Goal: Information Seeking & Learning: Learn about a topic

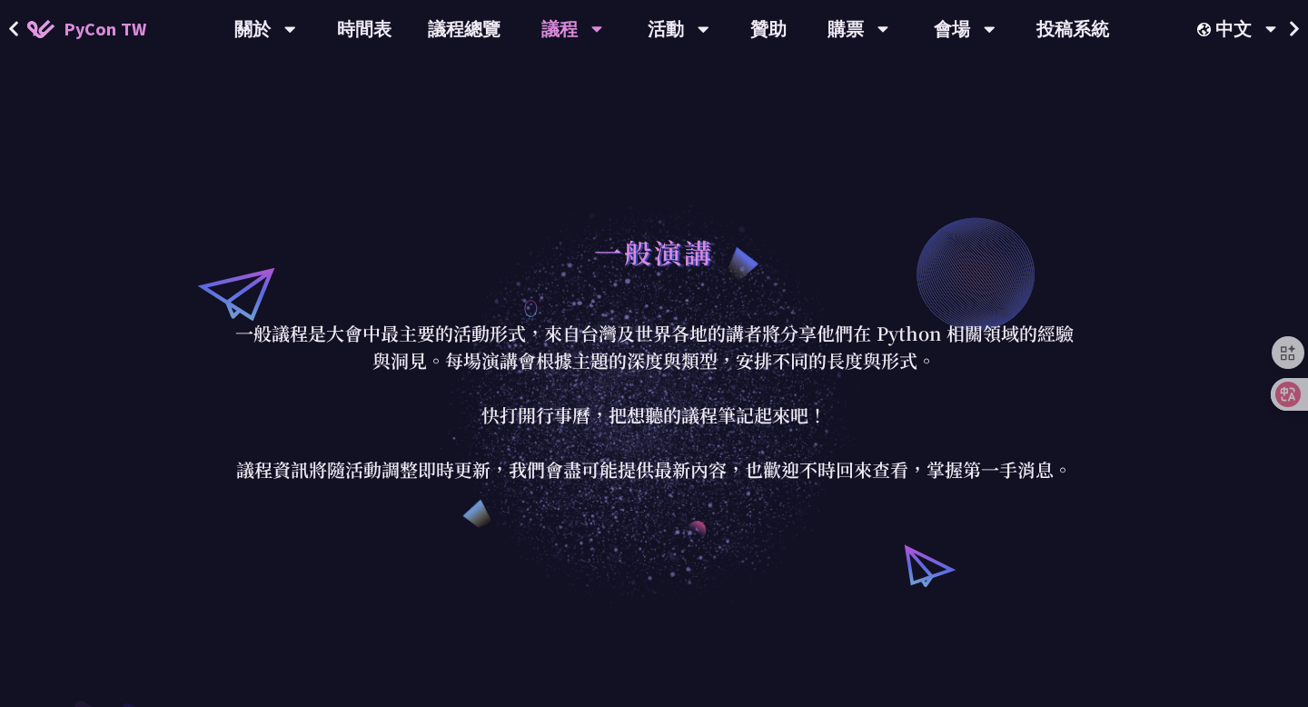
scroll to position [15, 0]
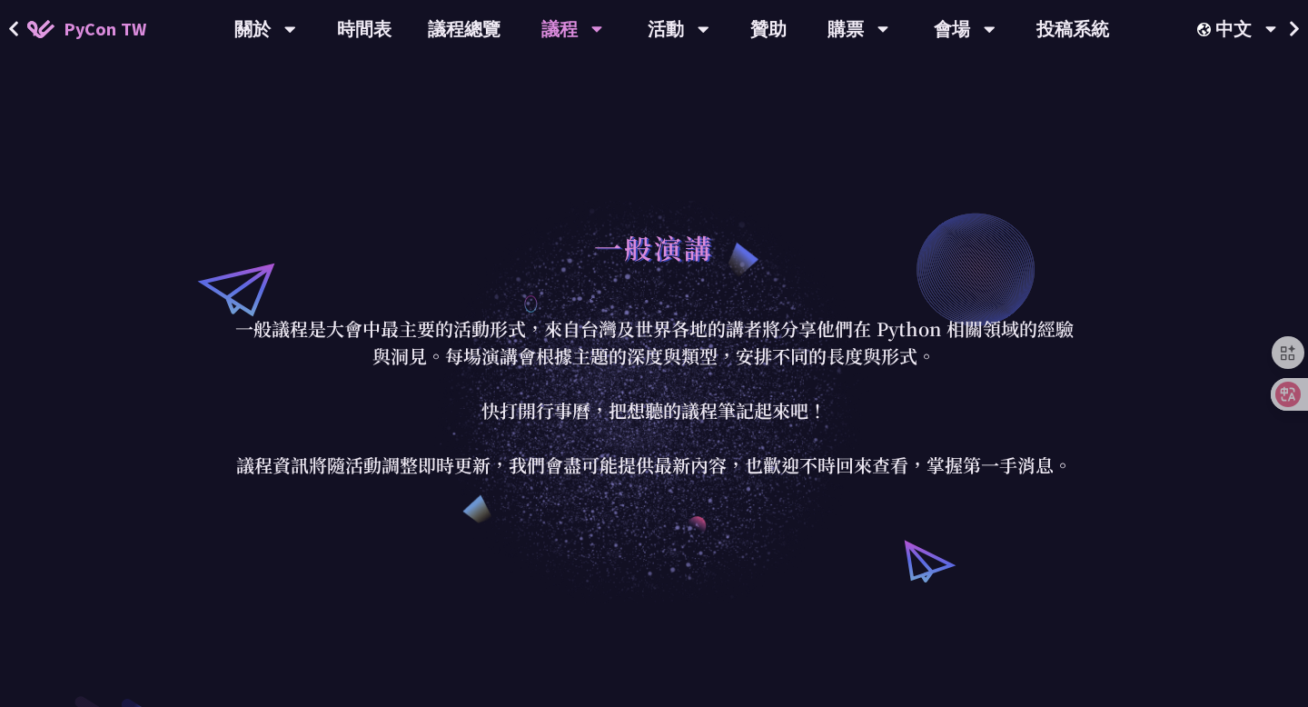
click at [766, 159] on div "一般演講 一般議程是大會中最主要的活動形式，來自台灣及世界各地的講者將分享他們在 Python 相關領域的經驗與洞見。每場演講會根據主題的深度與類型，安排不同…" at bounding box center [654, 348] width 1308 height 509
click at [716, 145] on div "一般演講 一般議程是大會中最主要的活動形式，來自台灣及世界各地的講者將分享他們在 Python 相關領域的經驗與洞見。每場演講會根據主題的深度與類型，安排不同…" at bounding box center [654, 348] width 1308 height 509
click at [964, 78] on link "會場資訊" at bounding box center [964, 84] width 174 height 43
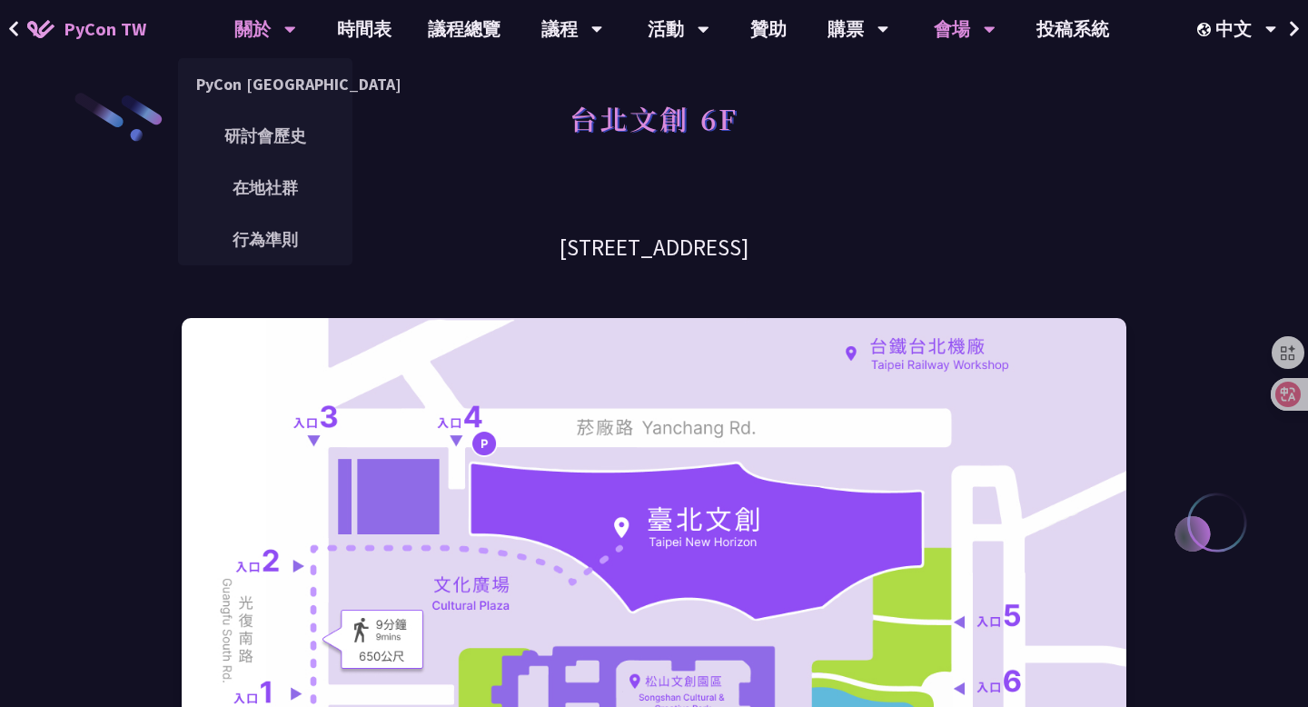
click at [277, 28] on div "關於" at bounding box center [265, 29] width 62 height 58
click at [270, 86] on link "PyCon [GEOGRAPHIC_DATA]" at bounding box center [265, 84] width 174 height 43
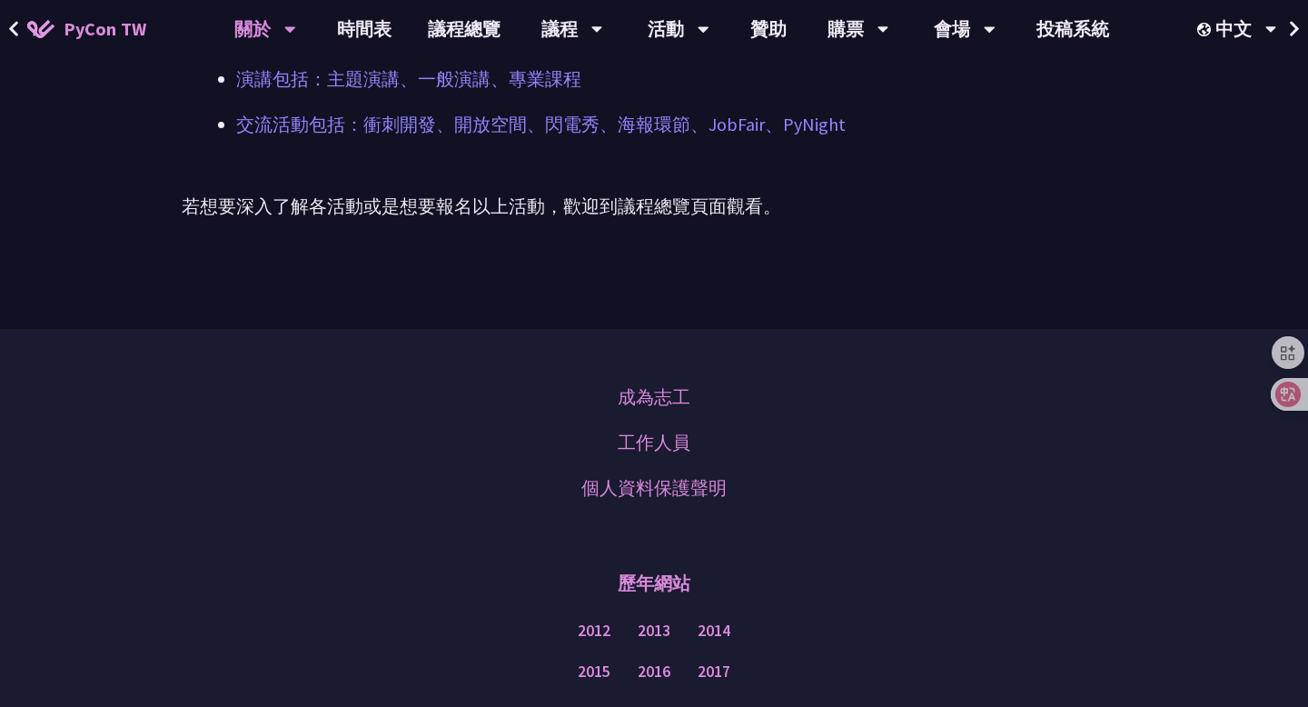
scroll to position [1569, 0]
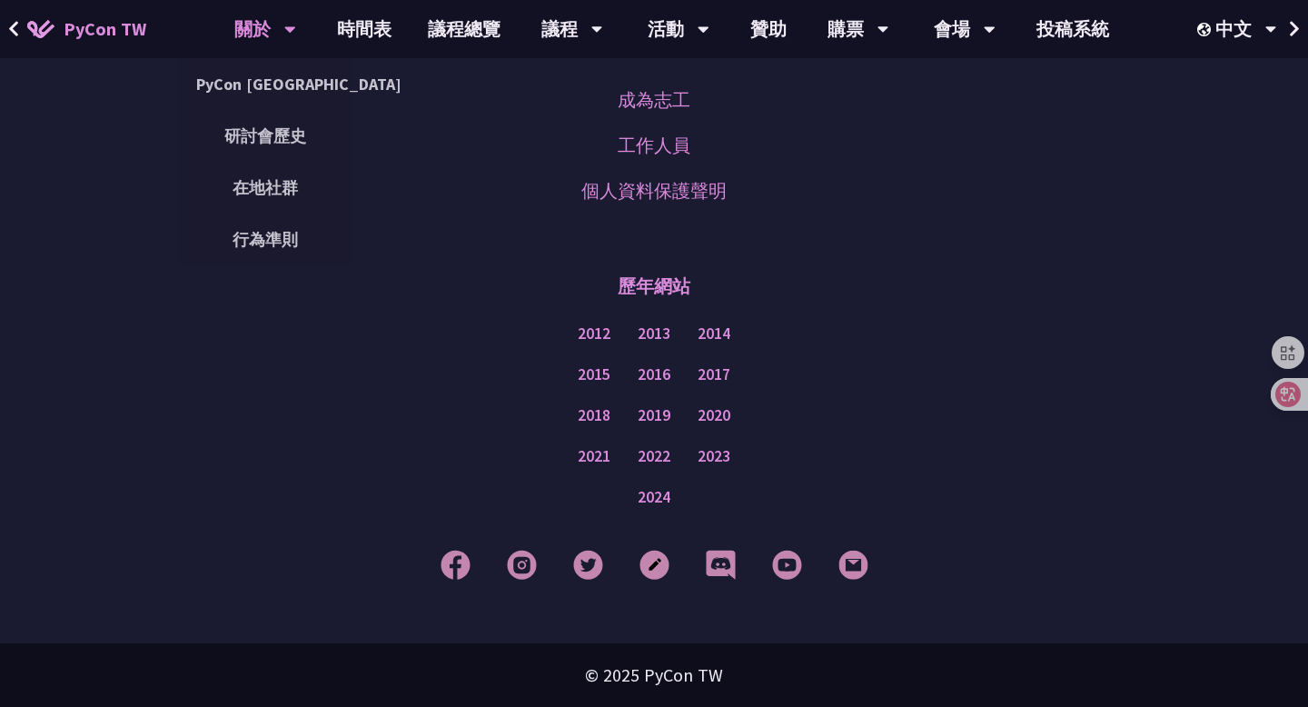
click at [285, 35] on icon at bounding box center [290, 29] width 12 height 18
click at [260, 184] on link "在地社群" at bounding box center [265, 187] width 174 height 43
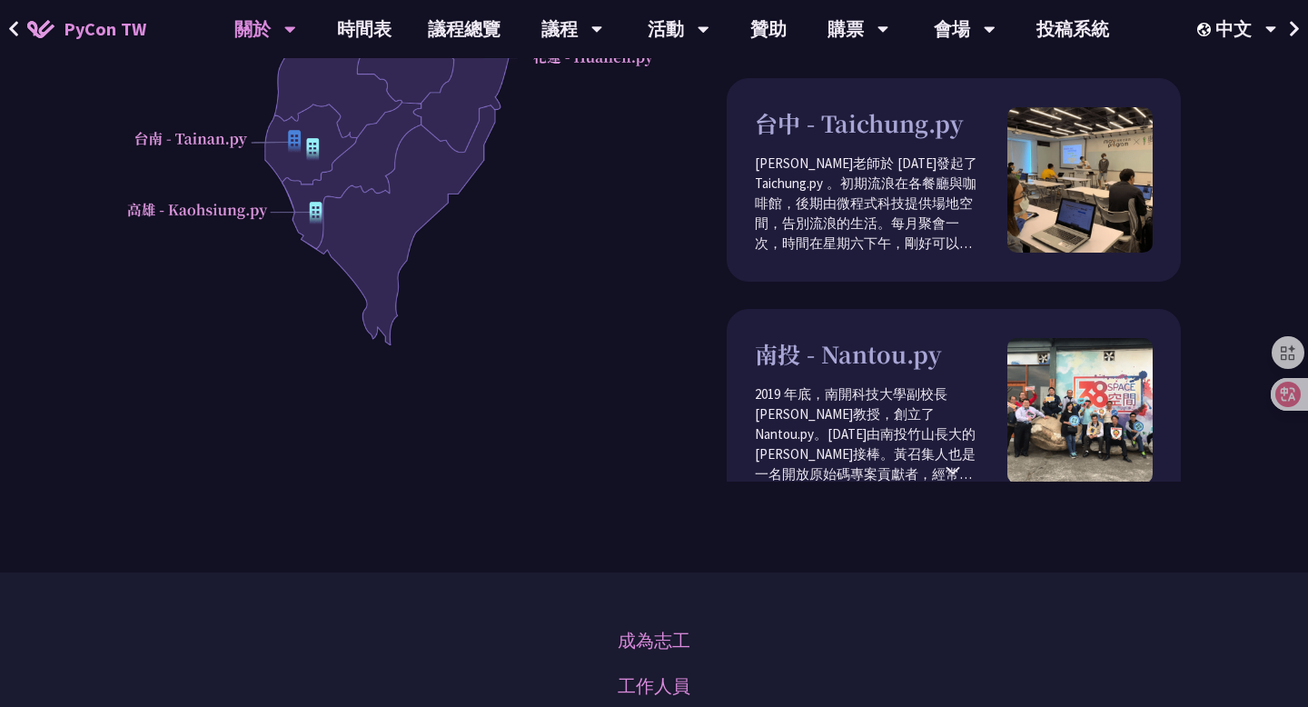
scroll to position [342, 0]
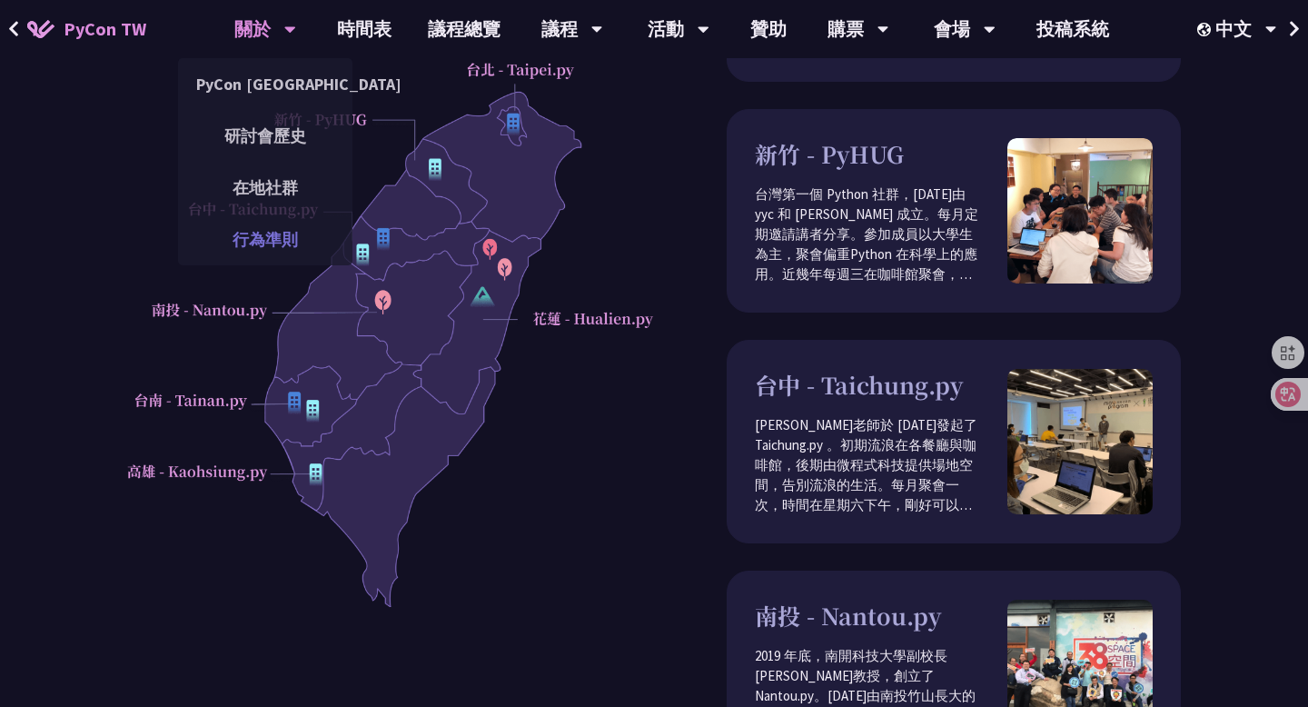
click at [262, 235] on link "行為準則" at bounding box center [265, 239] width 174 height 43
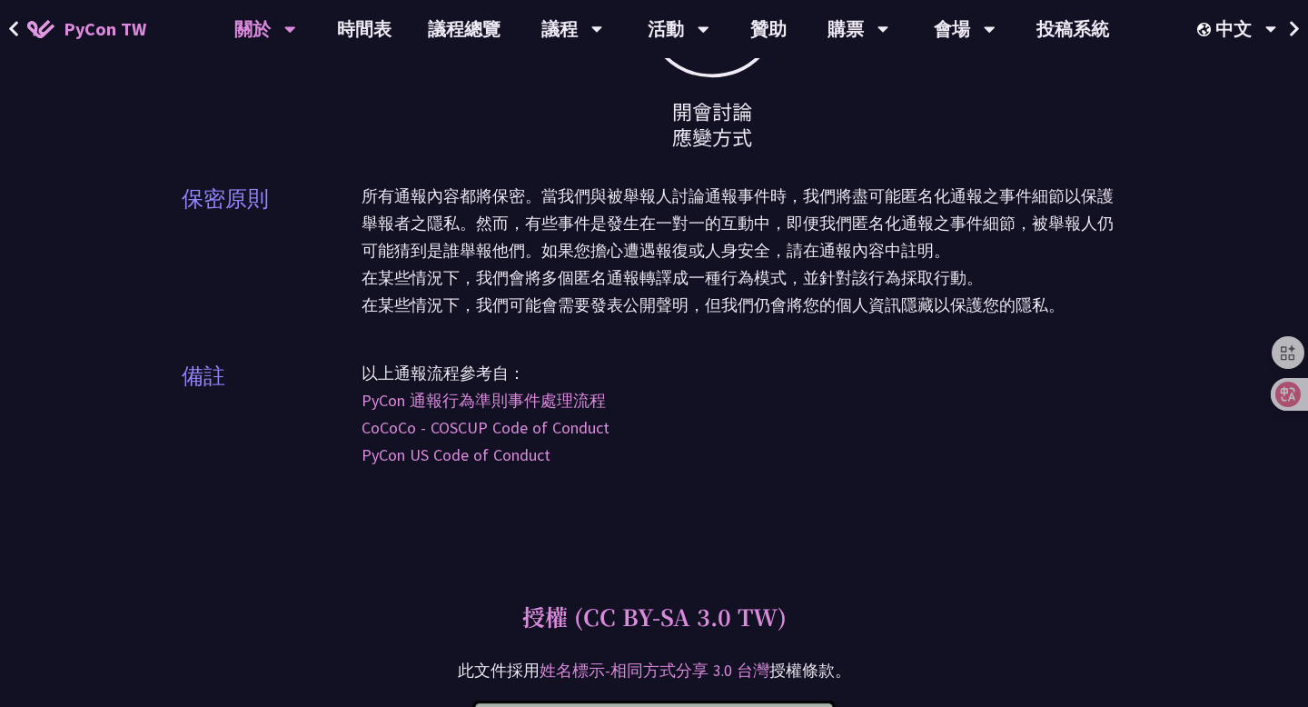
scroll to position [5066, 0]
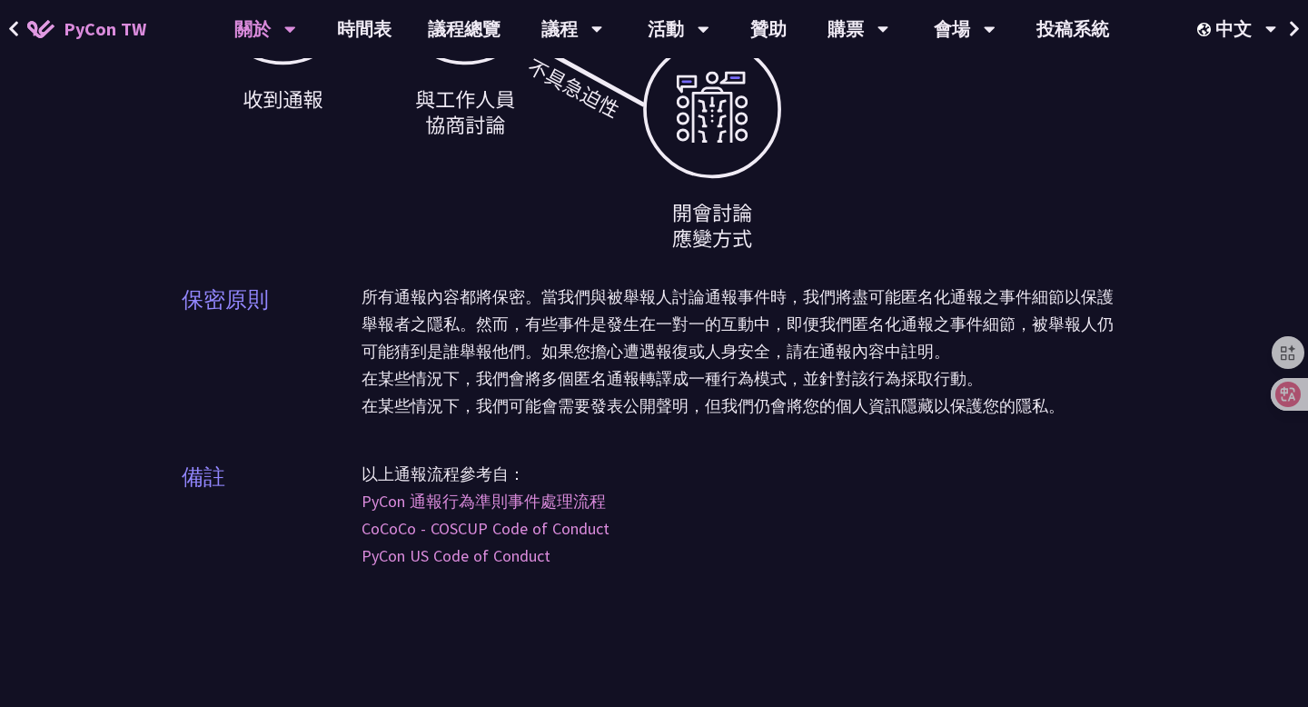
click at [1298, 34] on icon at bounding box center [1295, 29] width 12 height 18
click at [1292, 22] on icon at bounding box center [1295, 29] width 12 height 18
click at [955, 33] on div "會場" at bounding box center [965, 29] width 62 height 58
click at [971, 34] on div "會場" at bounding box center [965, 29] width 62 height 58
click at [966, 94] on link "會場資訊" at bounding box center [964, 84] width 174 height 43
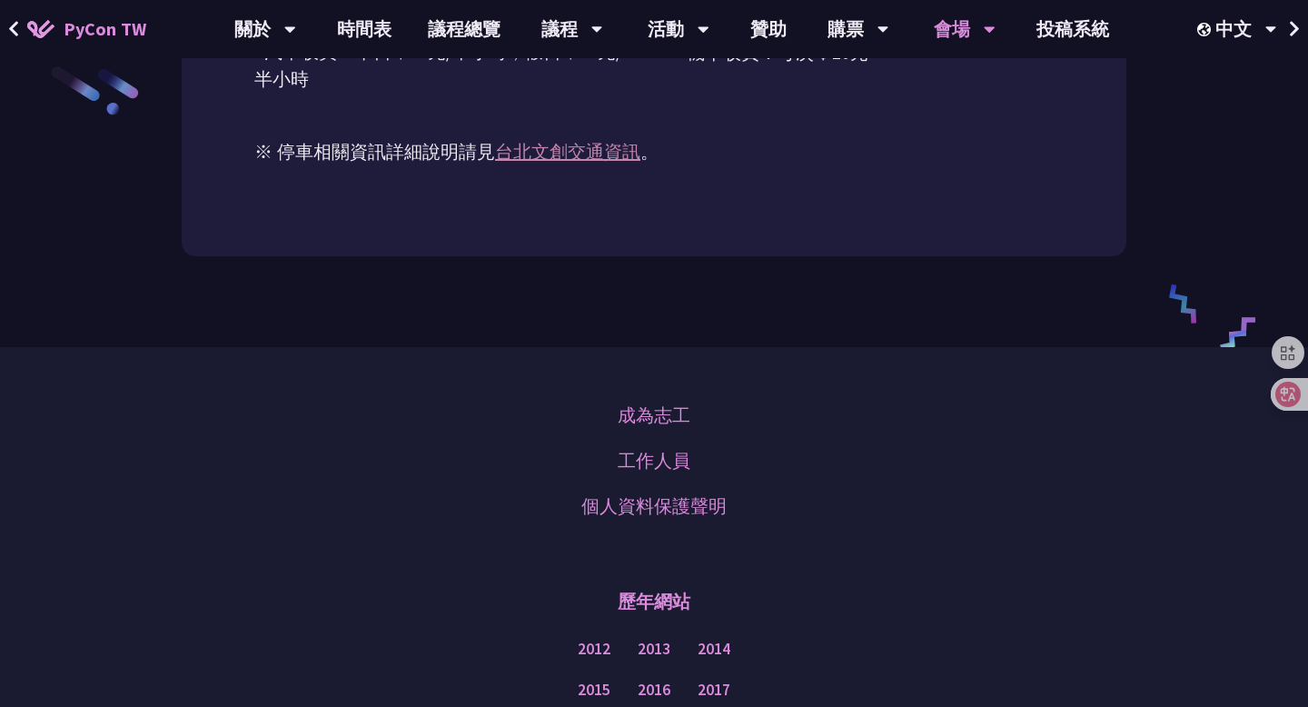
scroll to position [2706, 0]
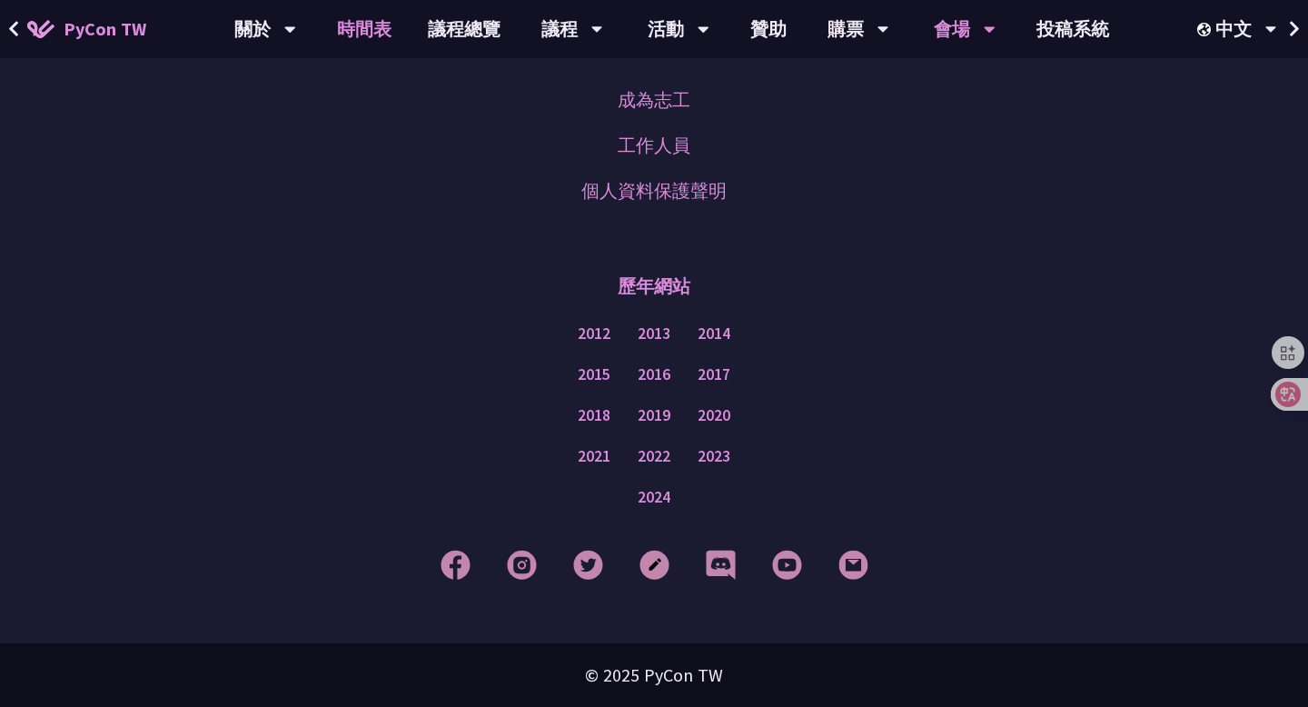
click at [364, 27] on link "時間表" at bounding box center [364, 29] width 91 height 58
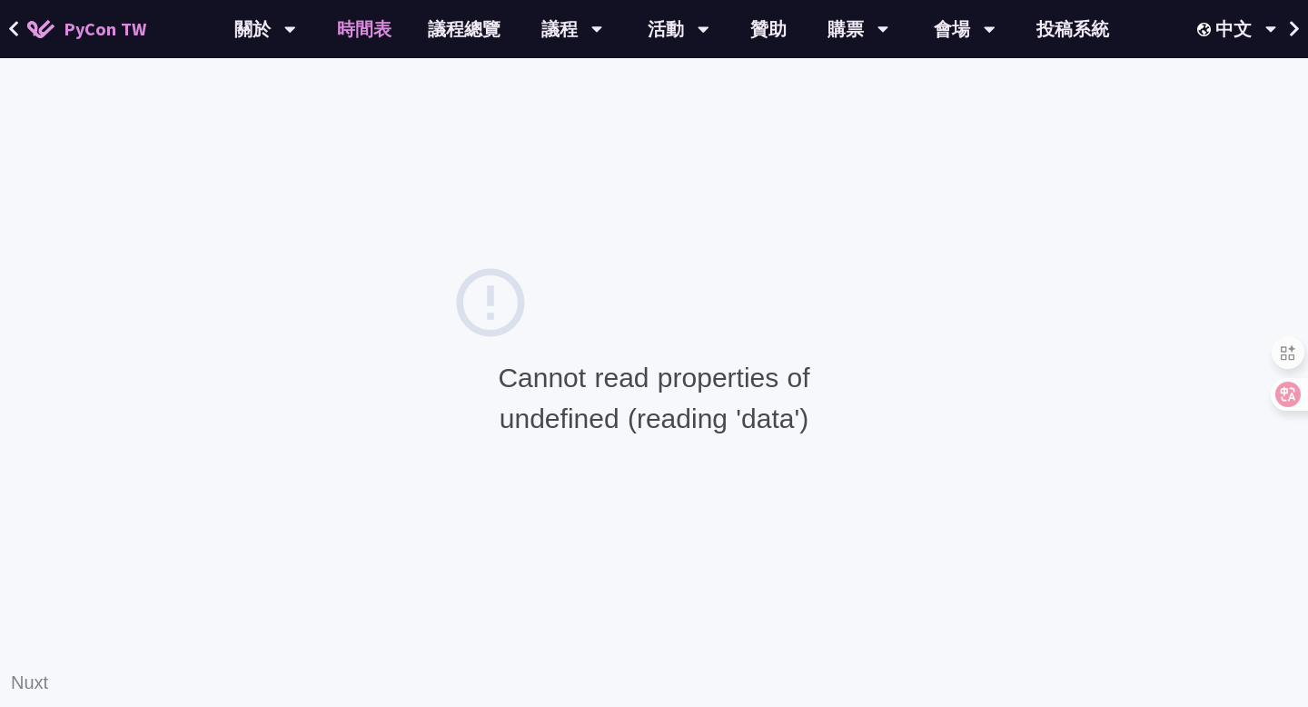
click at [379, 38] on link "時間表" at bounding box center [364, 29] width 91 height 58
click at [462, 22] on link "議程總覽" at bounding box center [464, 29] width 109 height 58
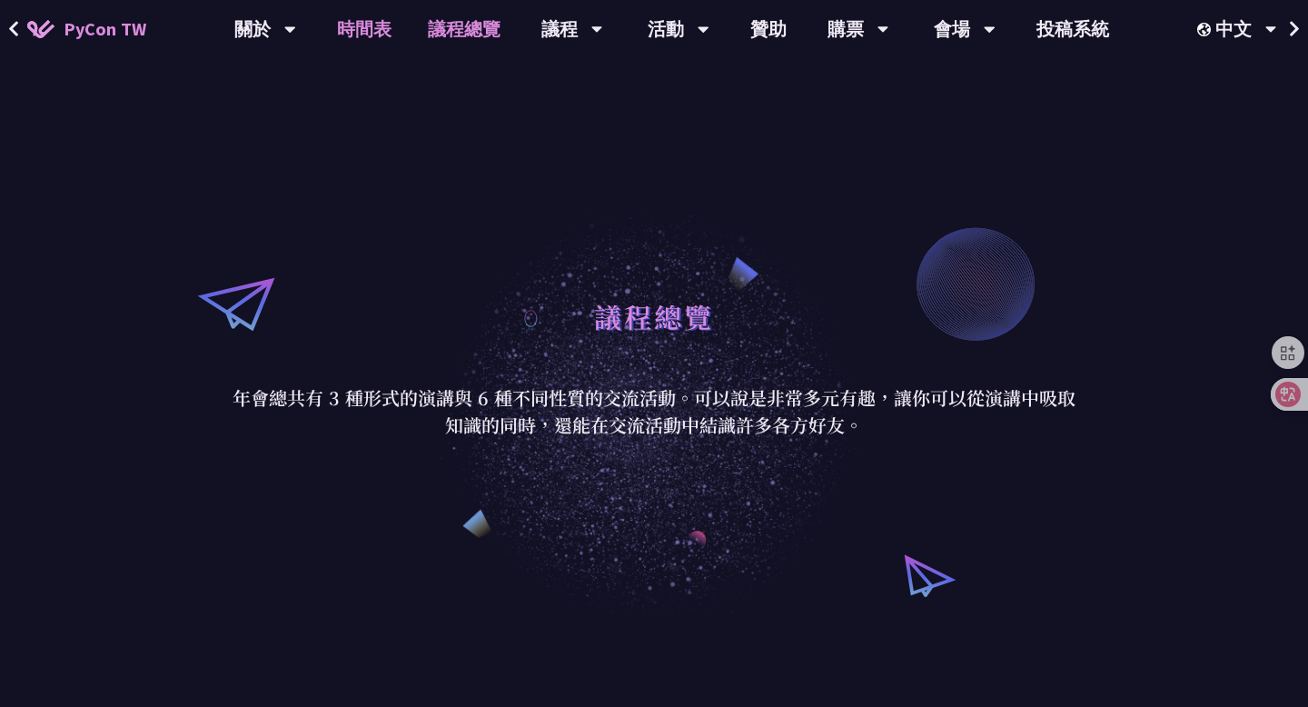
click at [386, 33] on link "時間表" at bounding box center [364, 29] width 91 height 58
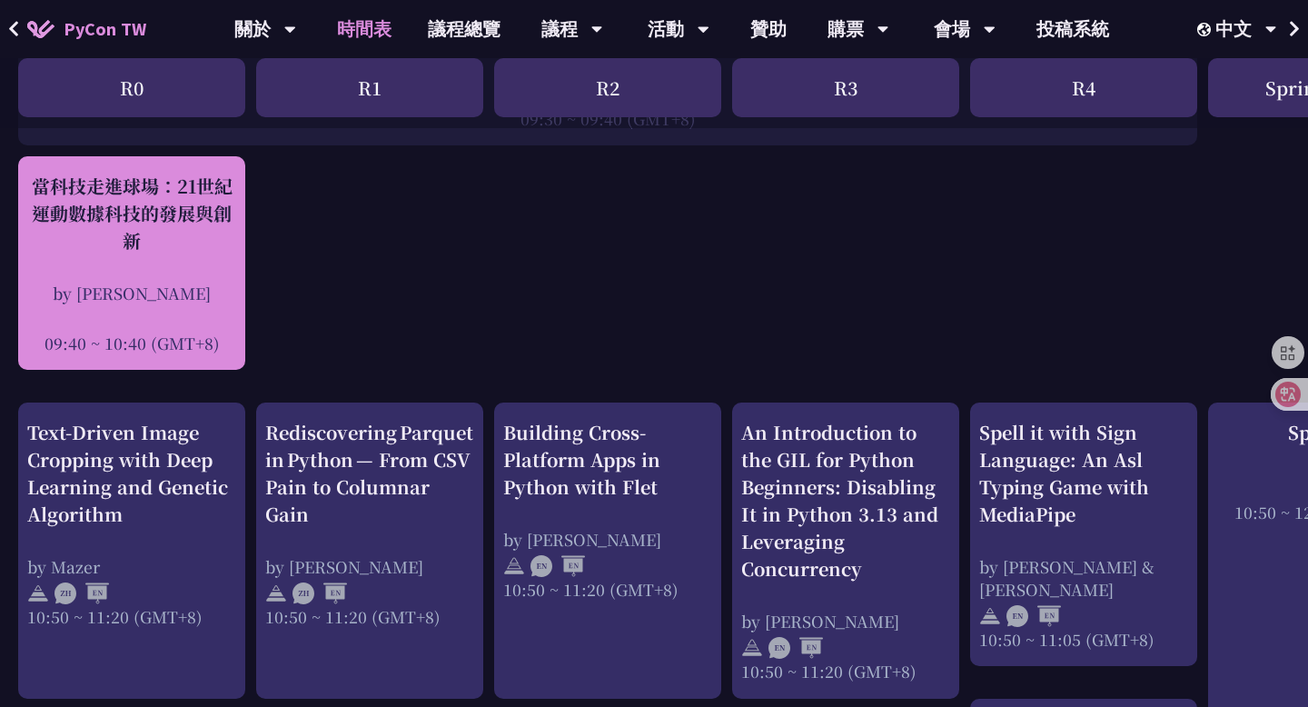
scroll to position [451, 0]
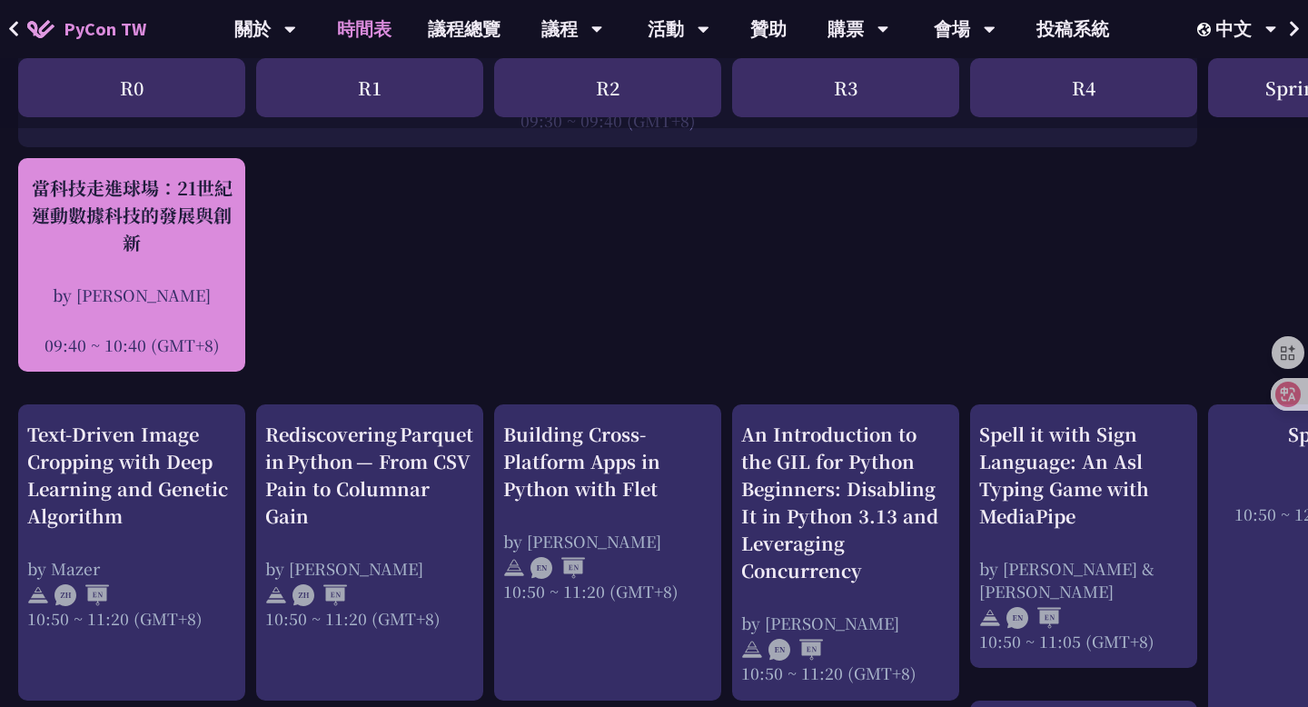
click at [223, 272] on div "當科技走進球場：21世紀運動數據科技的發展與創新 by 林滿新 09:40 ~ 10:40 (GMT+8)" at bounding box center [131, 265] width 209 height 182
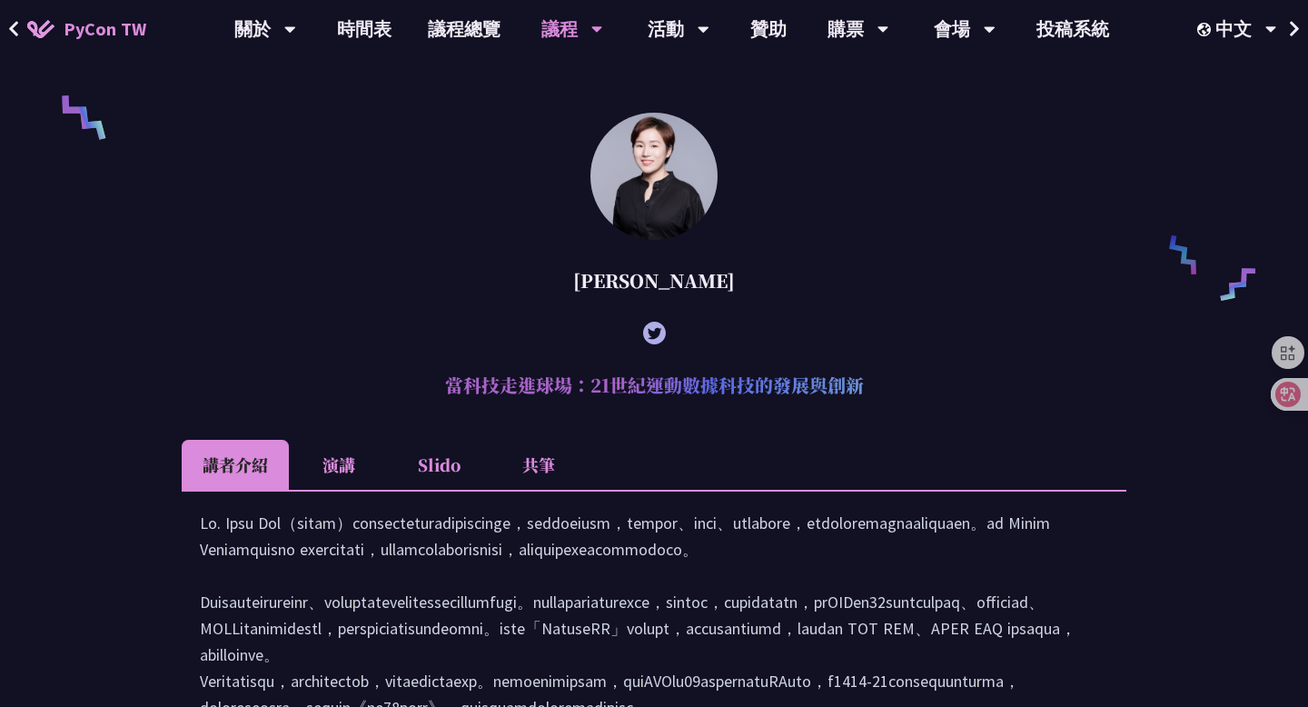
scroll to position [1350, 0]
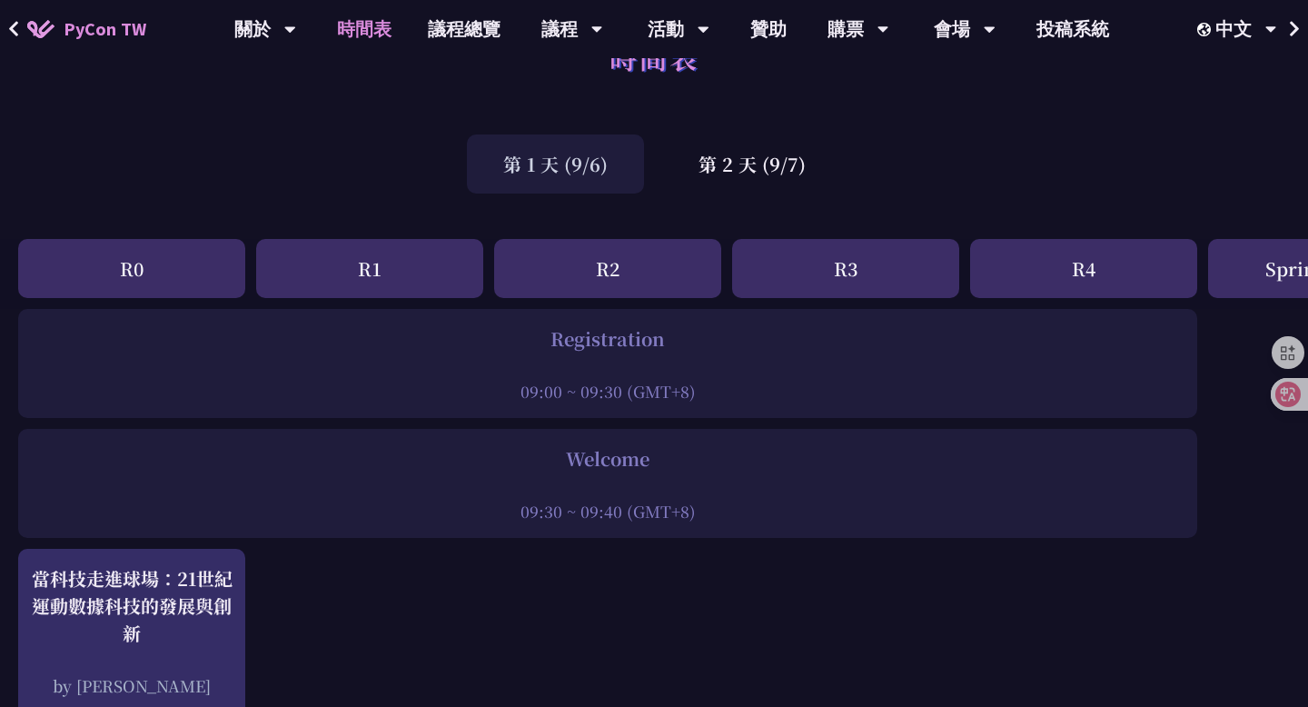
scroll to position [56, 0]
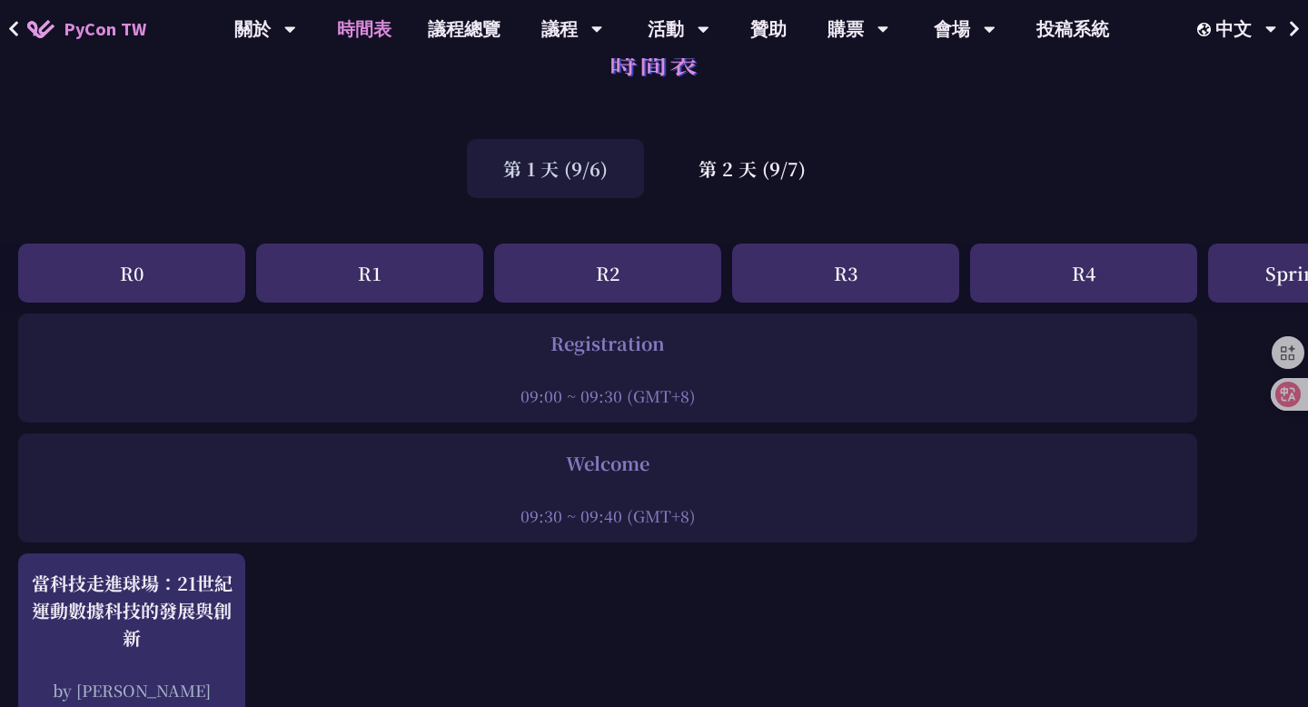
click at [629, 515] on div "09:30 ~ 09:40 (GMT+8)" at bounding box center [607, 515] width 1161 height 23
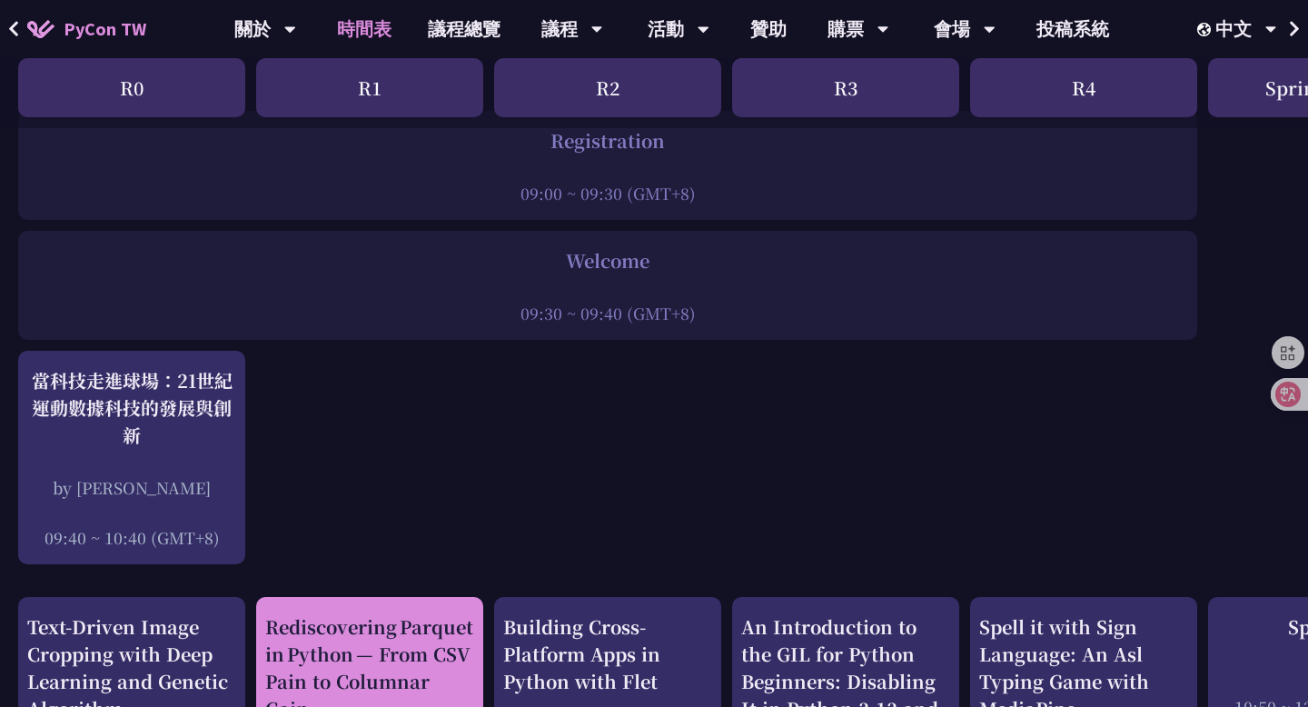
scroll to position [254, 0]
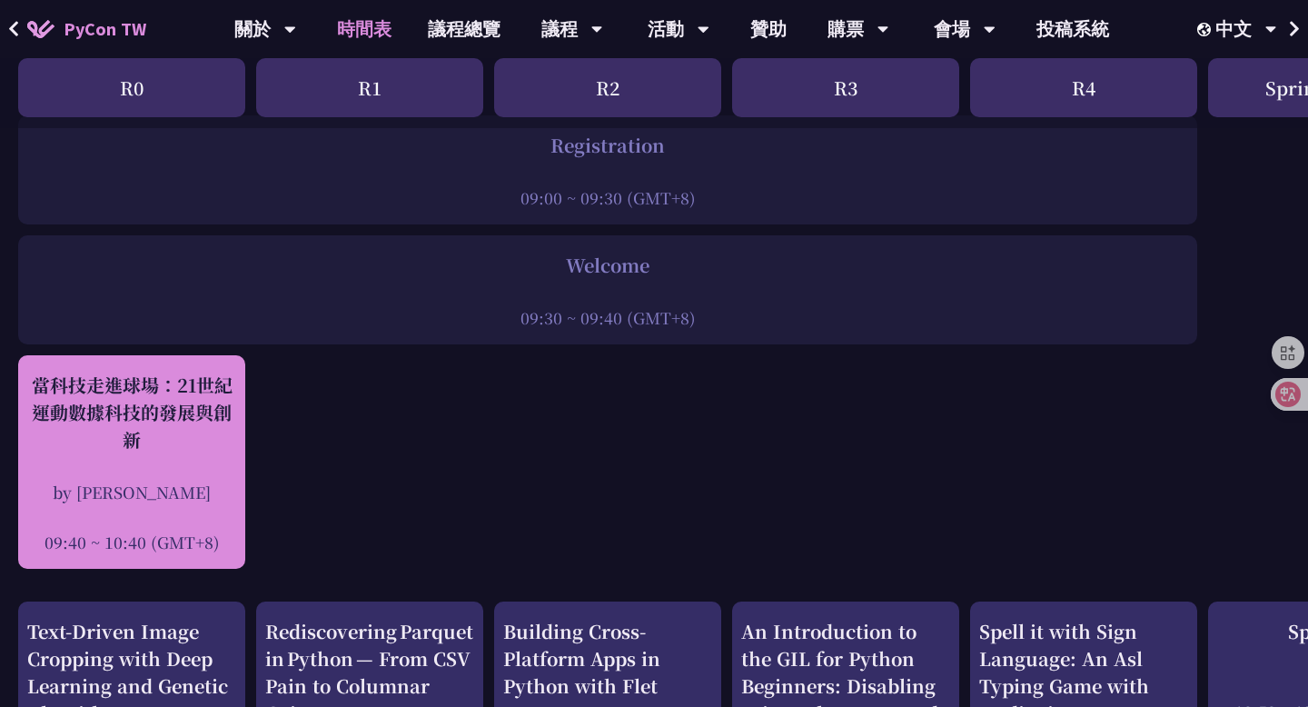
click at [234, 430] on div "當科技走進球場：21世紀運動數據科技的發展與創新" at bounding box center [131, 412] width 209 height 82
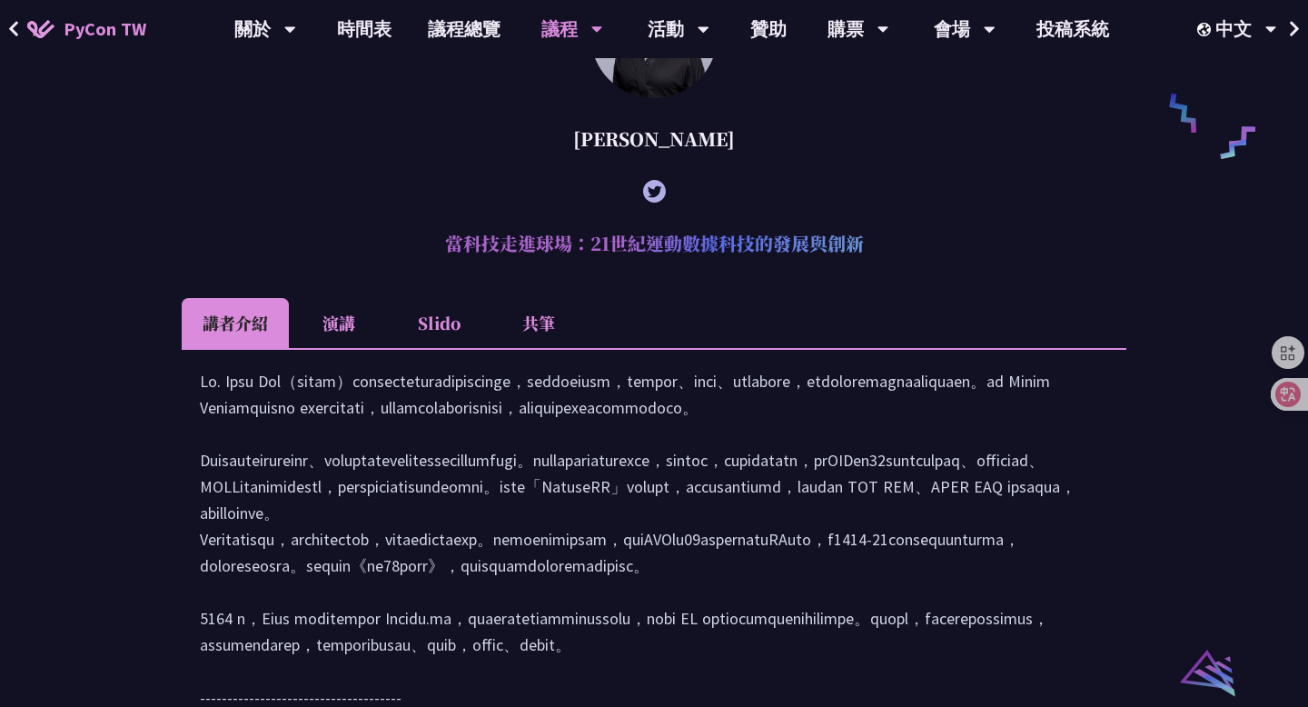
scroll to position [1446, 0]
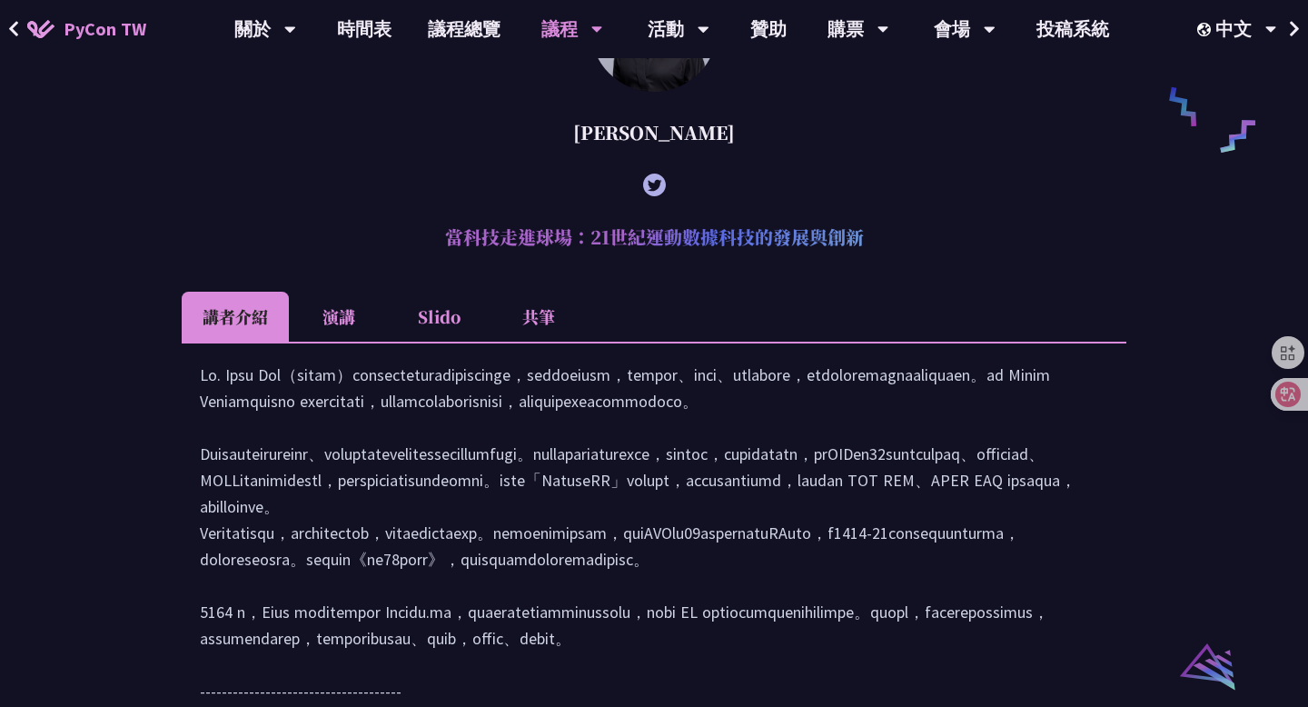
click at [443, 341] on li "Slido" at bounding box center [439, 317] width 100 height 50
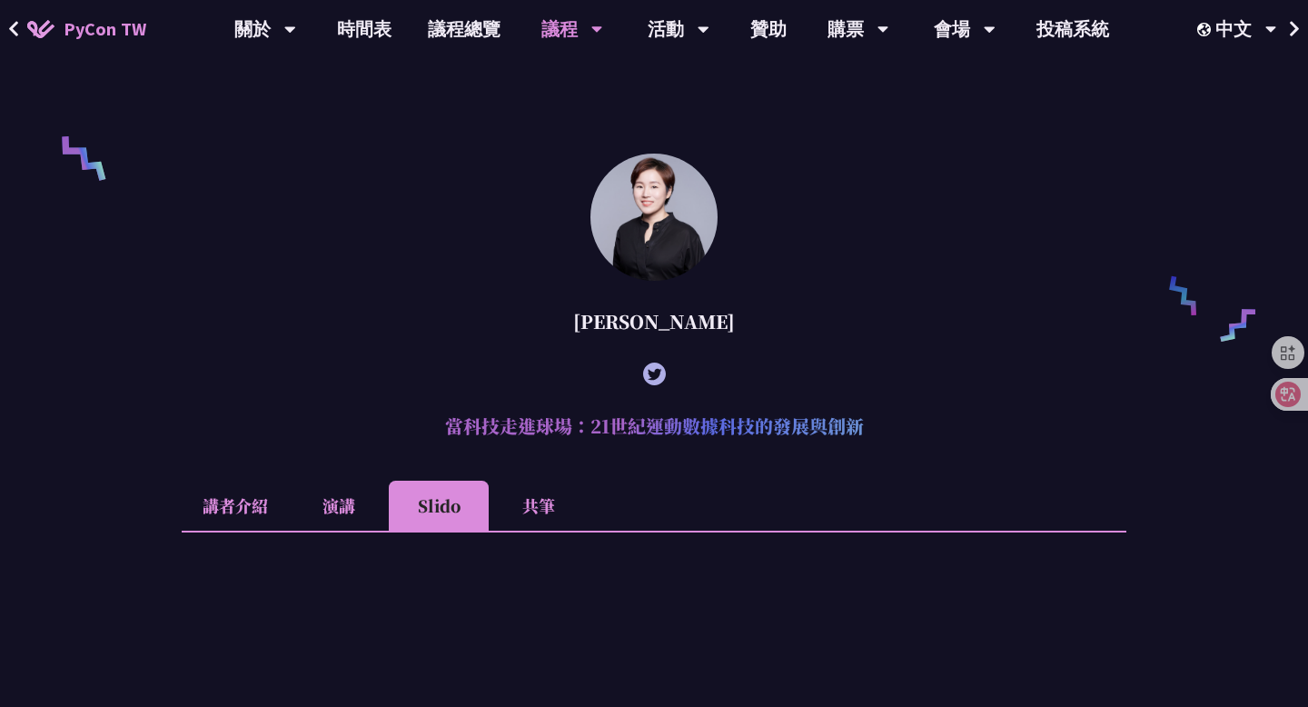
scroll to position [1242, 0]
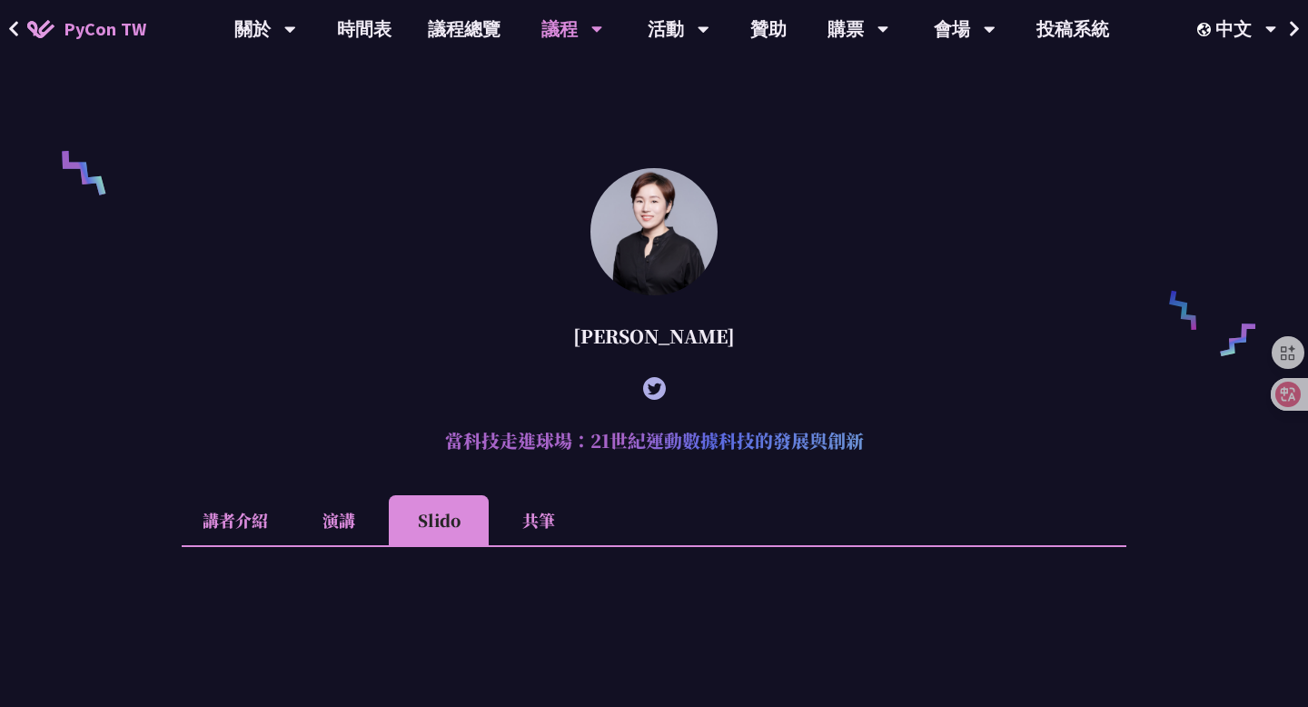
drag, startPoint x: 447, startPoint y: 463, endPoint x: 875, endPoint y: 457, distance: 427.8
click at [875, 457] on h2 "當科技走進球場：21世紀運動數據科技的發展與創新" at bounding box center [654, 440] width 945 height 54
copy h2 "當科技走進球場：21世紀運動數據科技的發展與創新"
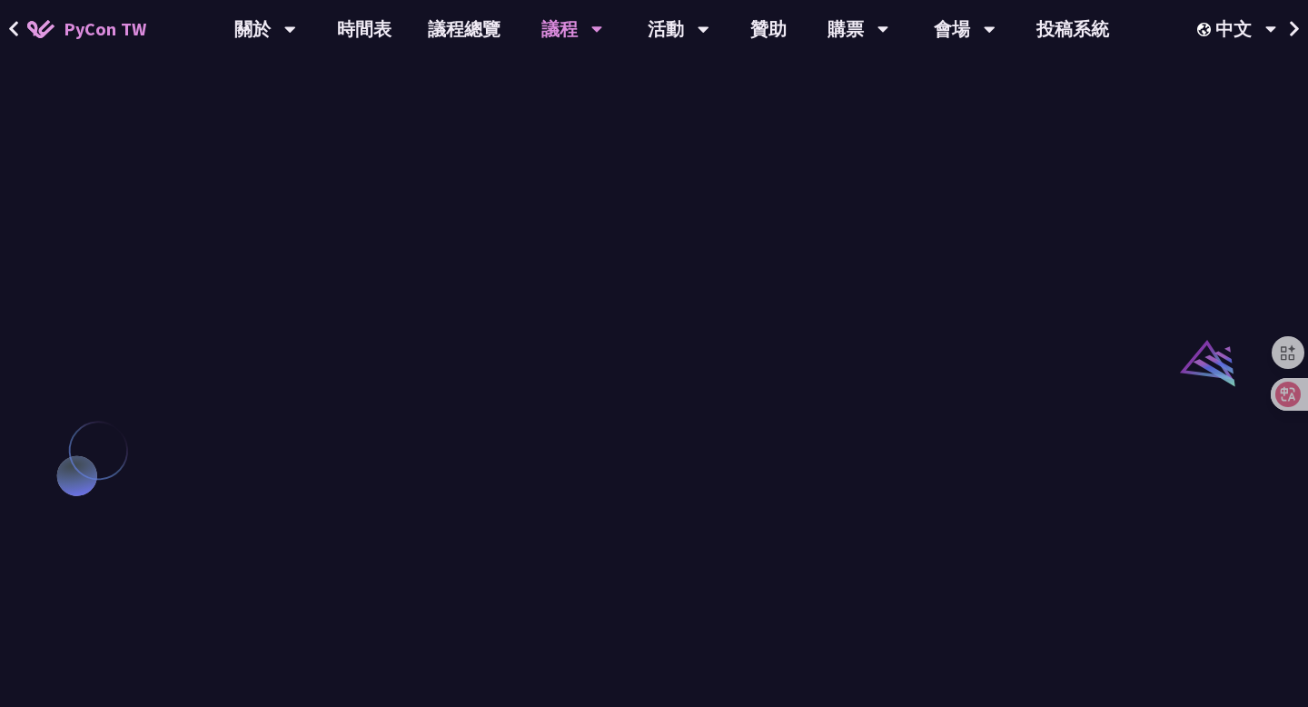
scroll to position [1714, 0]
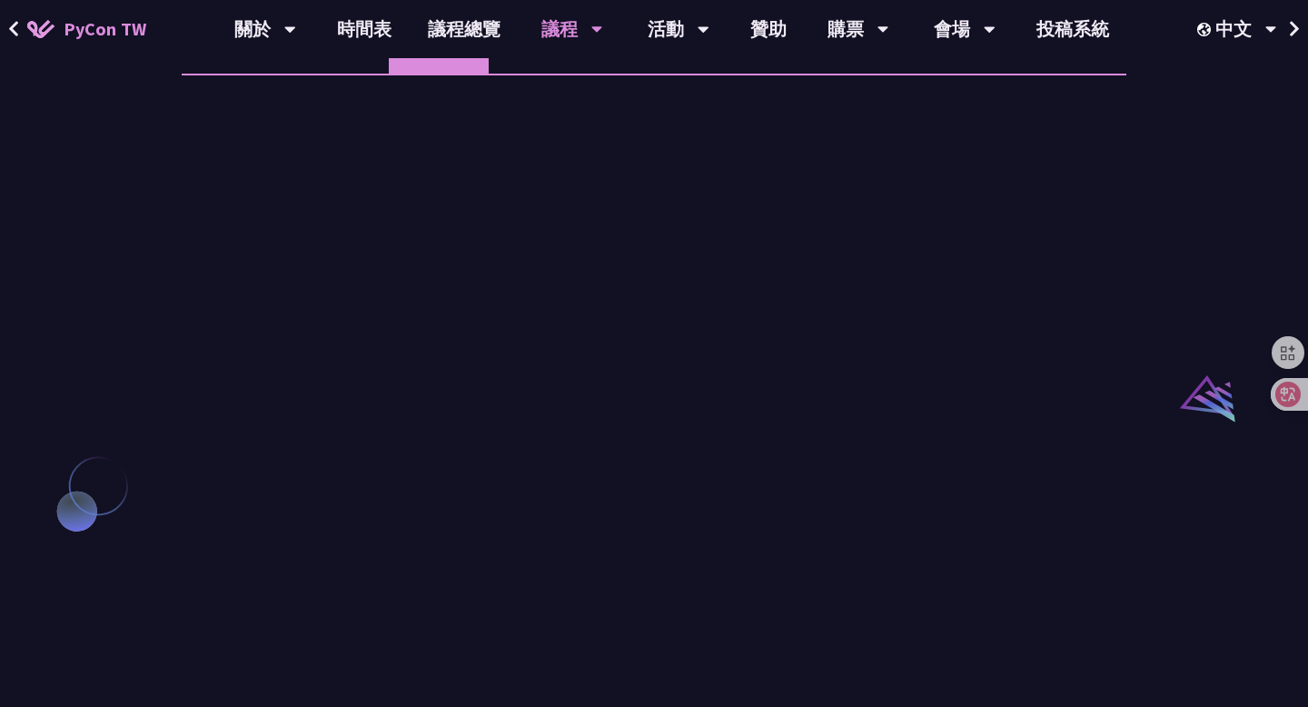
click at [552, 71] on li "共筆" at bounding box center [539, 49] width 100 height 50
click at [351, 74] on li "演講" at bounding box center [339, 49] width 100 height 50
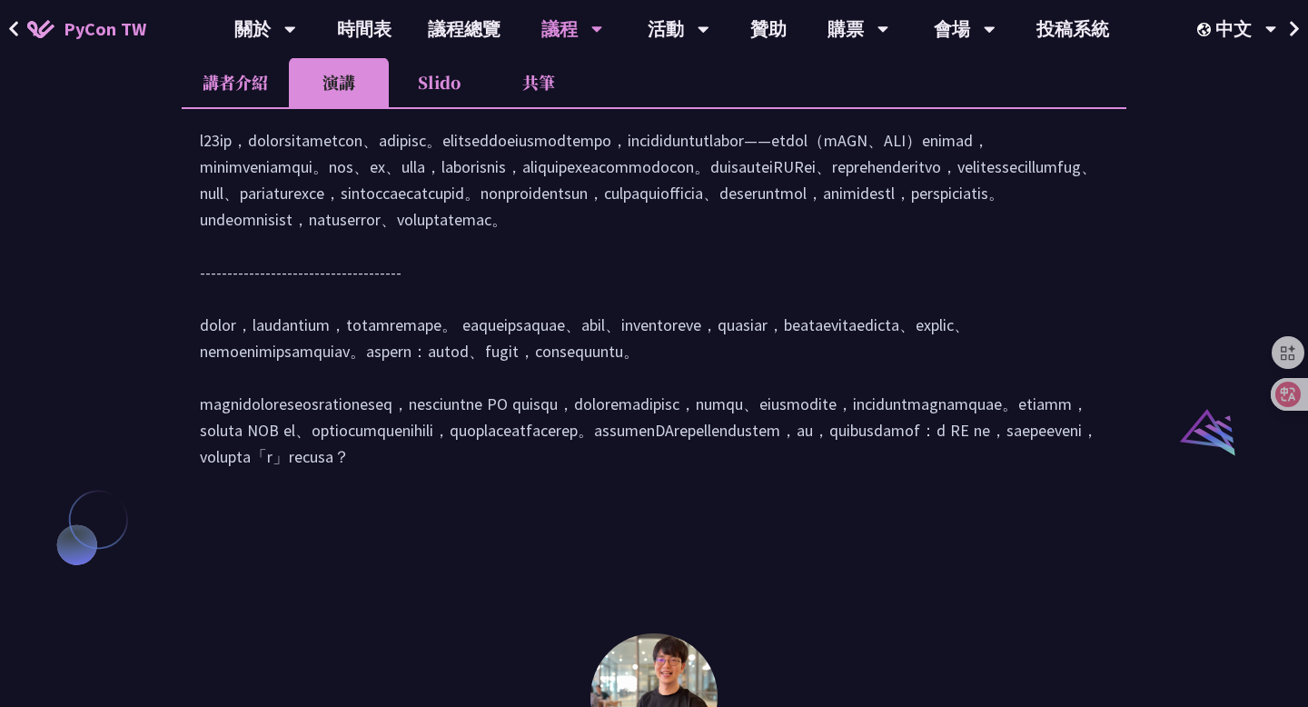
scroll to position [1687, 0]
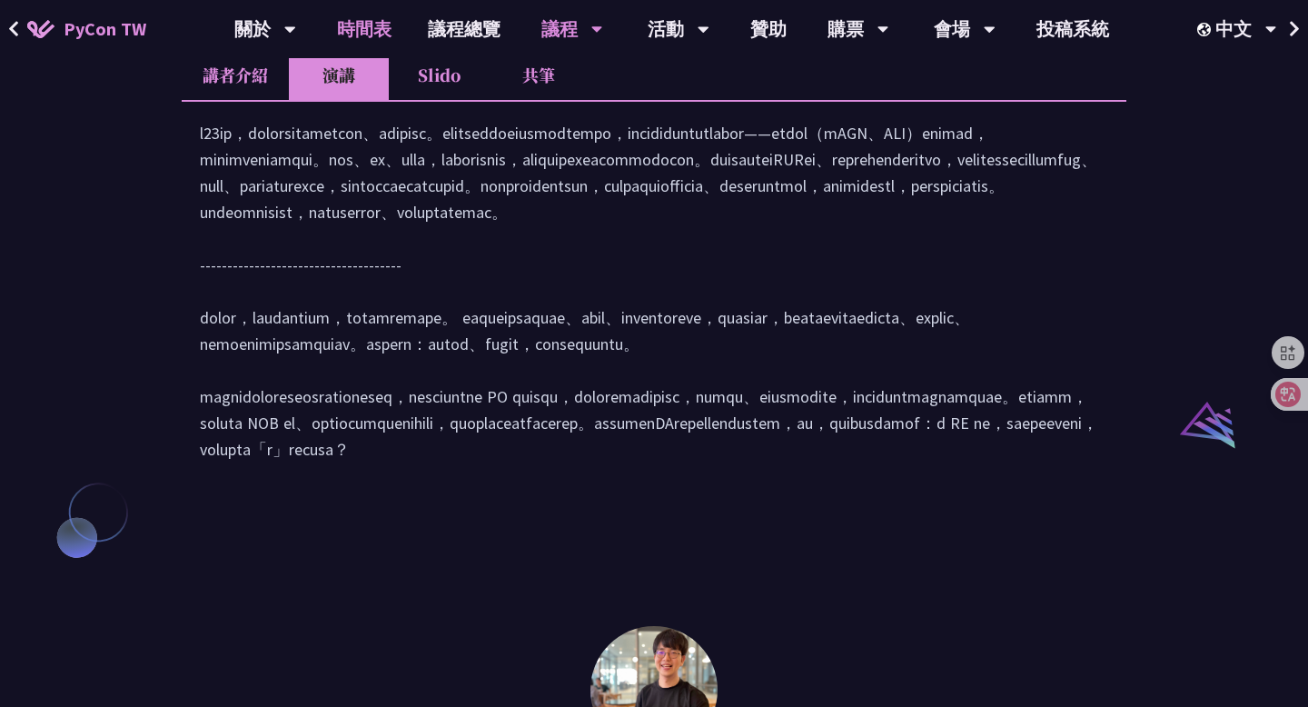
click at [376, 32] on link "時間表" at bounding box center [364, 29] width 91 height 58
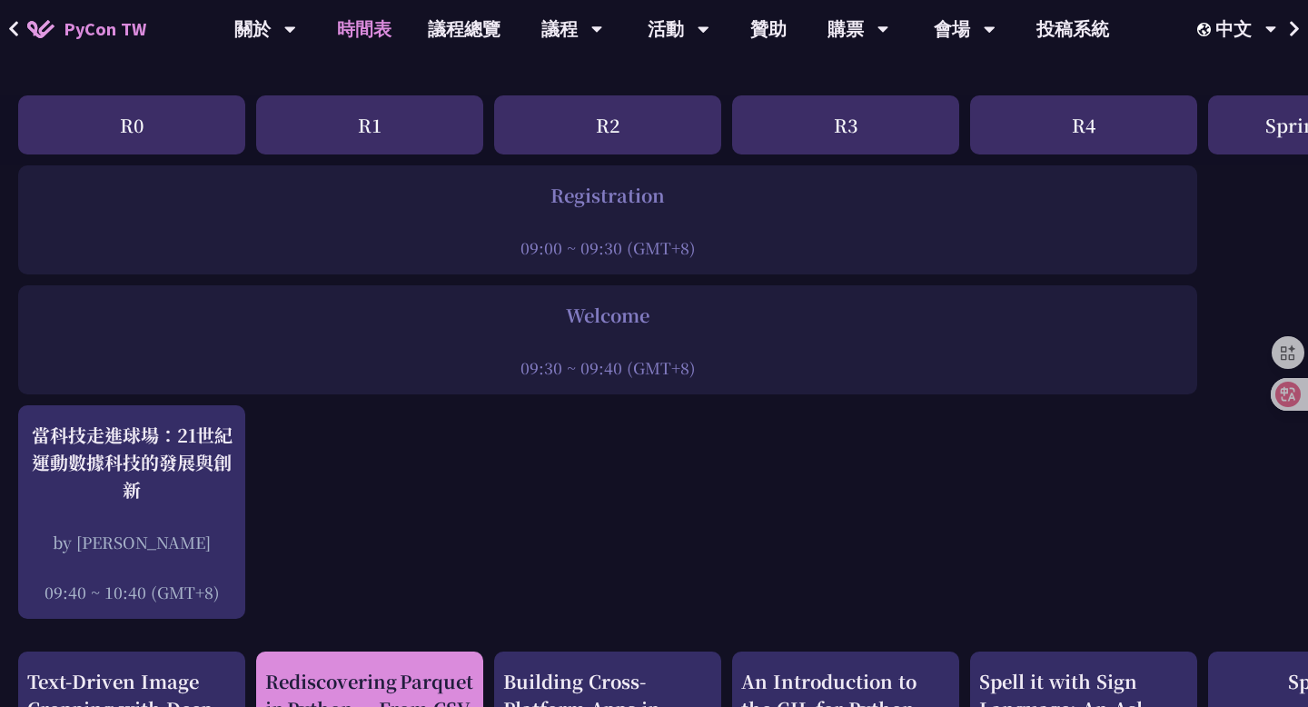
scroll to position [74, 0]
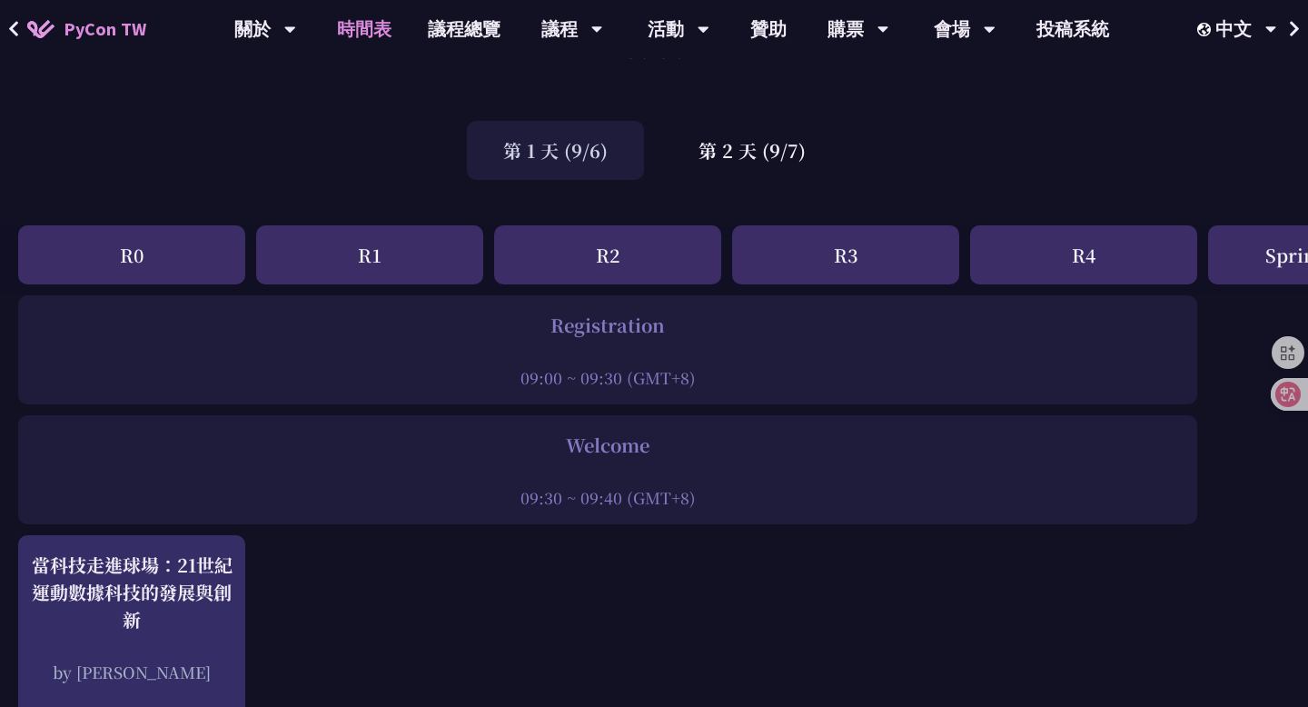
click at [987, 74] on div "時間表" at bounding box center [654, 63] width 1308 height 95
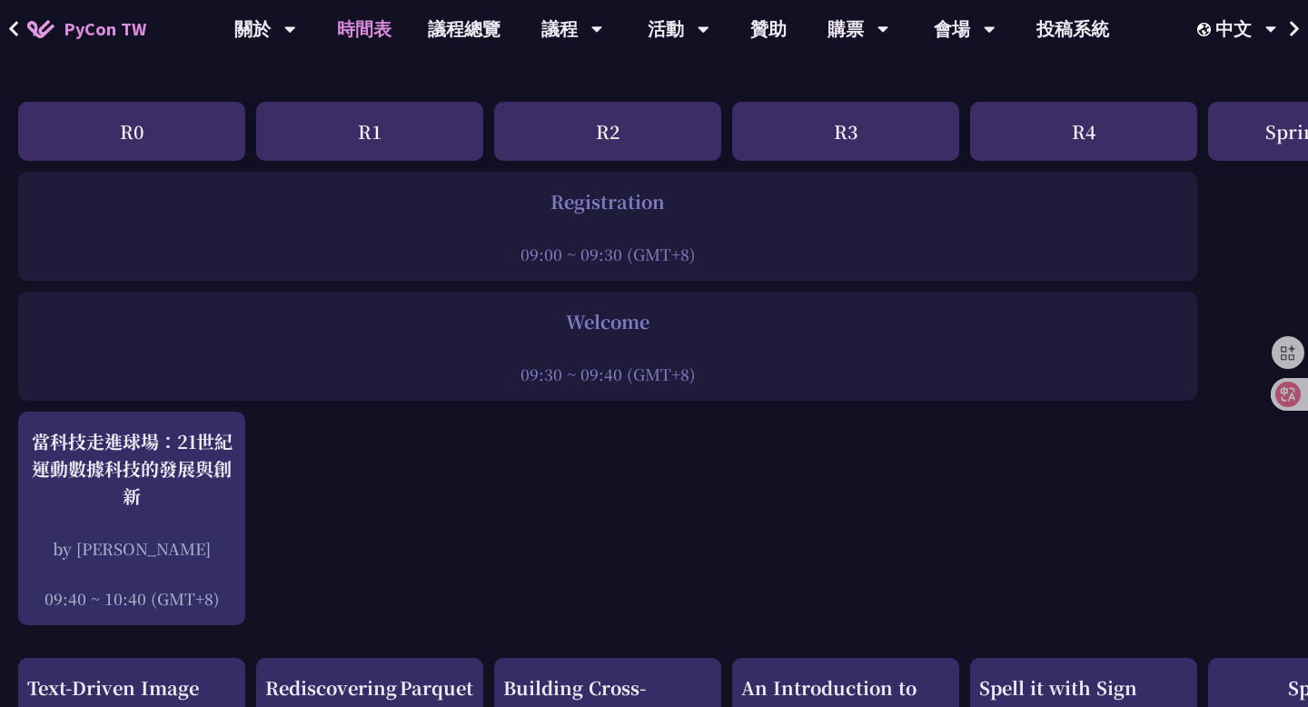
scroll to position [199, 0]
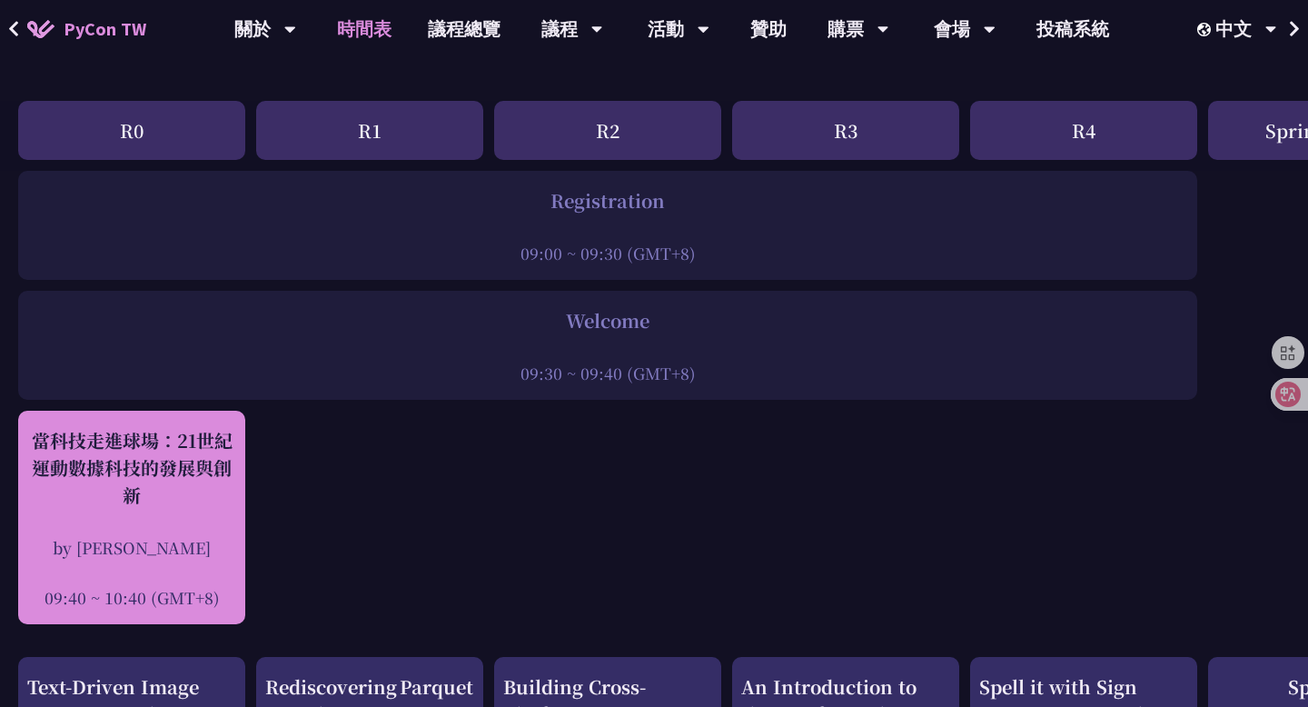
click at [196, 518] on div "當科技走進球場：21世紀運動數據科技的發展與創新 by 林滿新 09:40 ~ 10:40 (GMT+8)" at bounding box center [131, 518] width 209 height 182
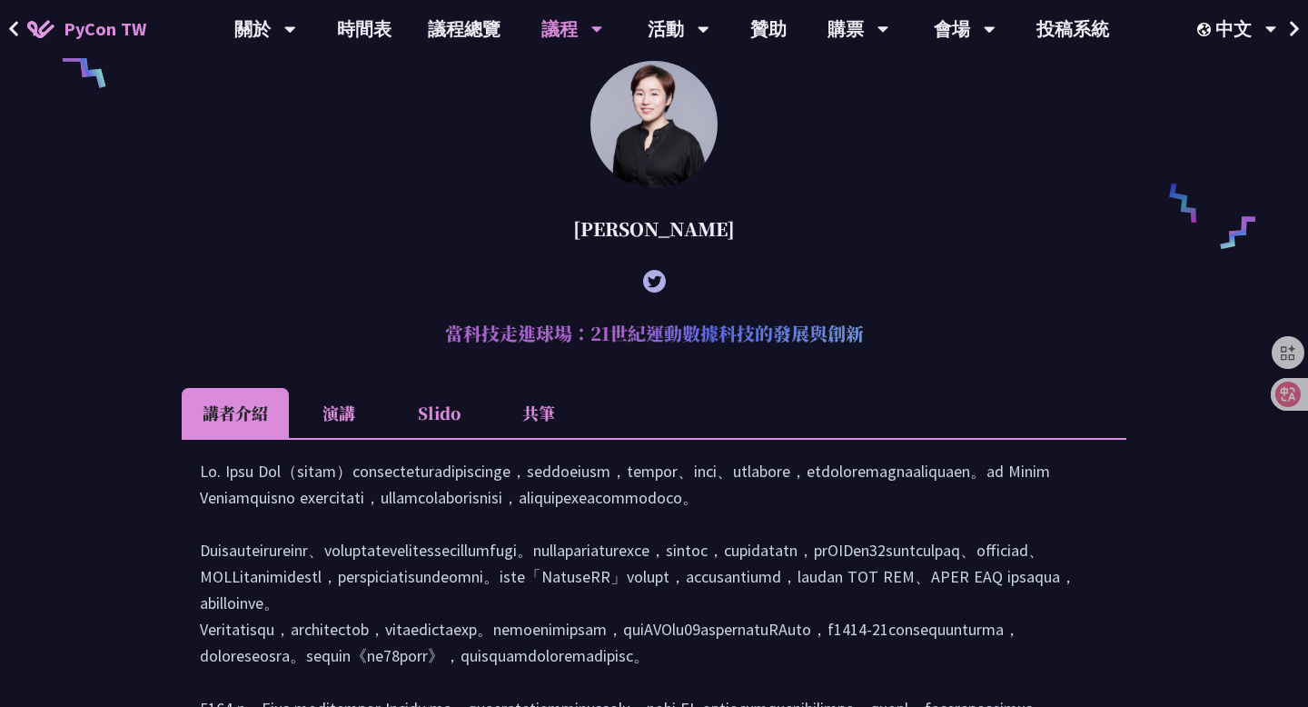
scroll to position [1339, 0]
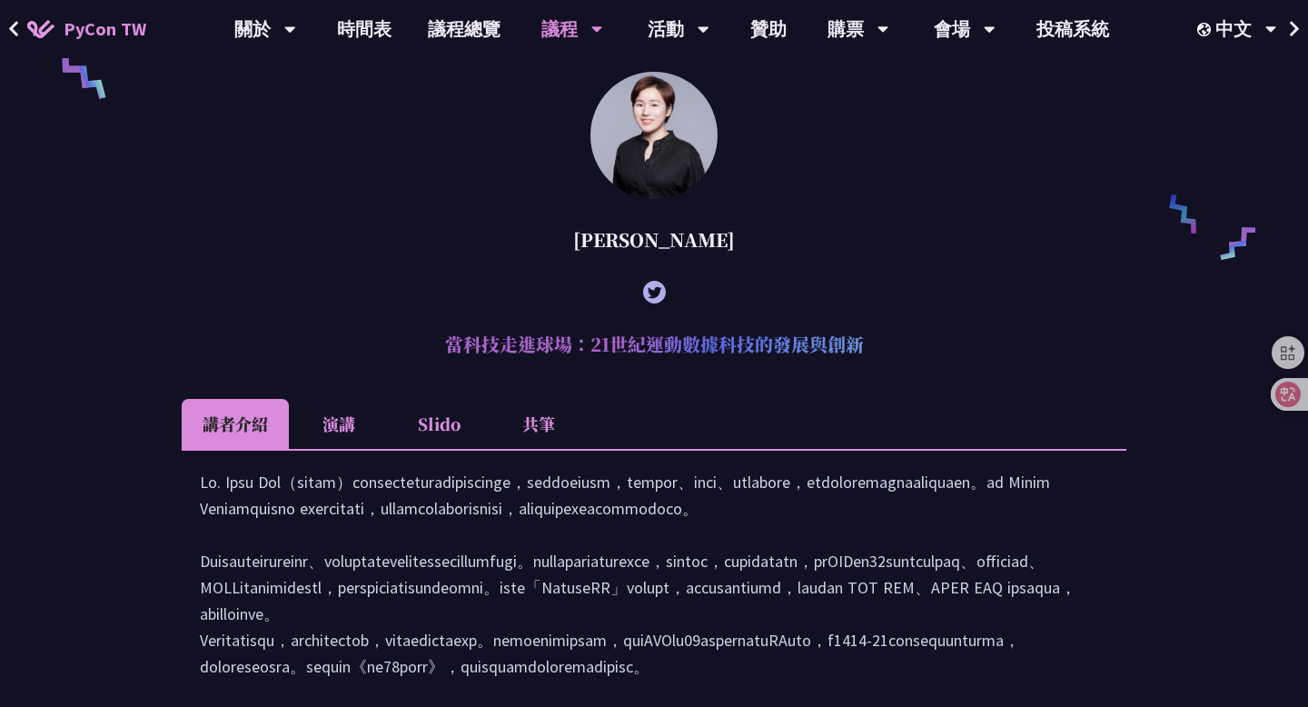
click at [529, 439] on li "共筆" at bounding box center [539, 424] width 100 height 50
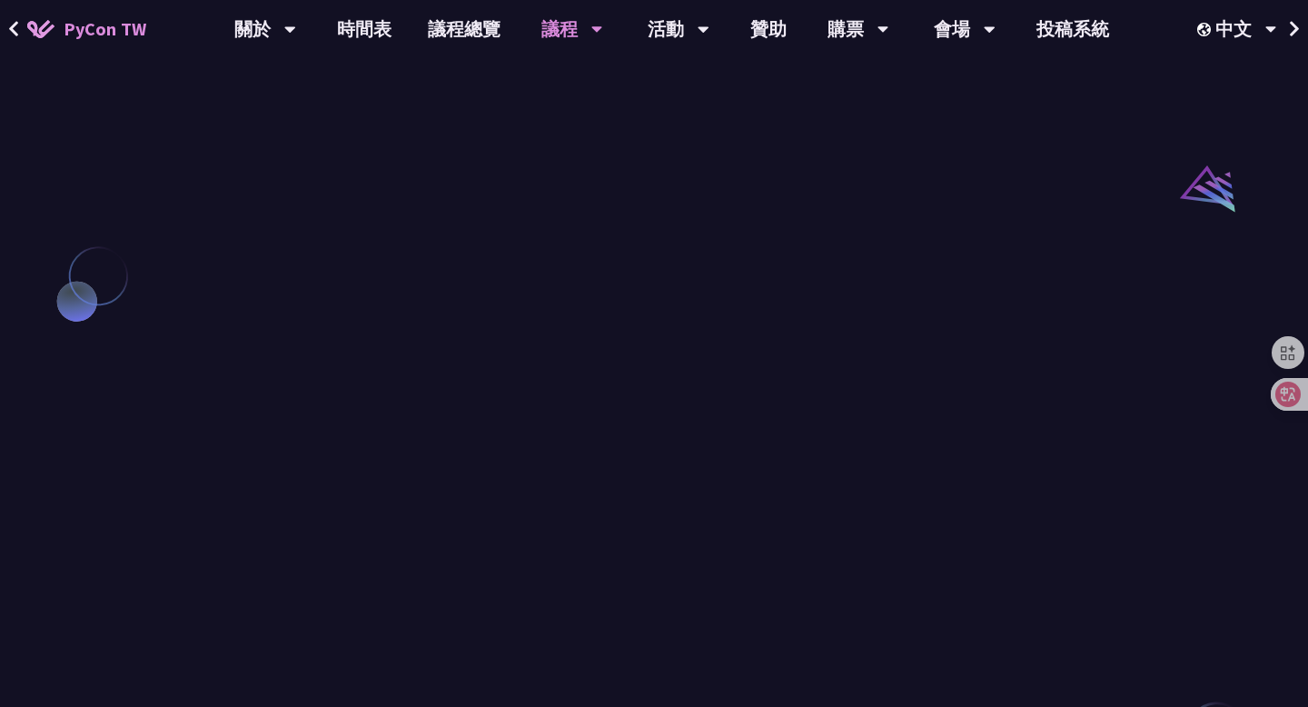
scroll to position [1920, 0]
click at [344, 27] on link "時間表" at bounding box center [364, 29] width 91 height 58
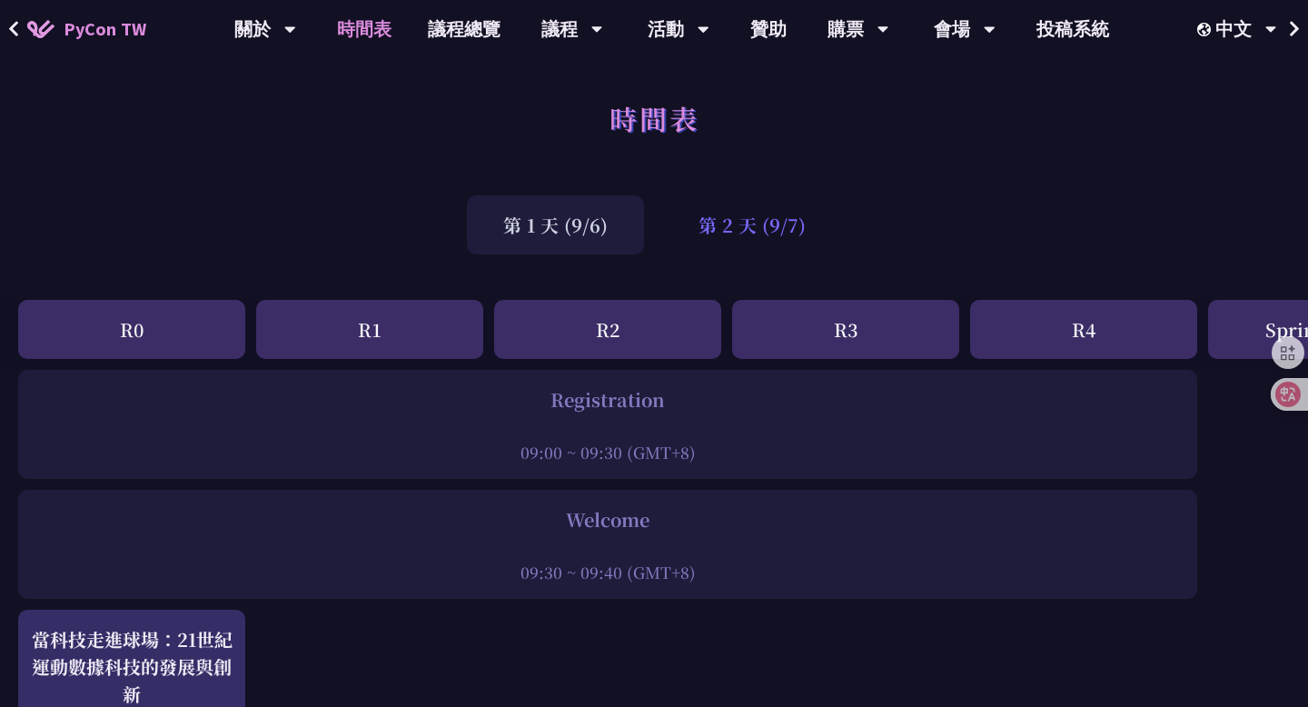
click at [721, 220] on div "第 2 天 (9/7)" at bounding box center [752, 224] width 180 height 59
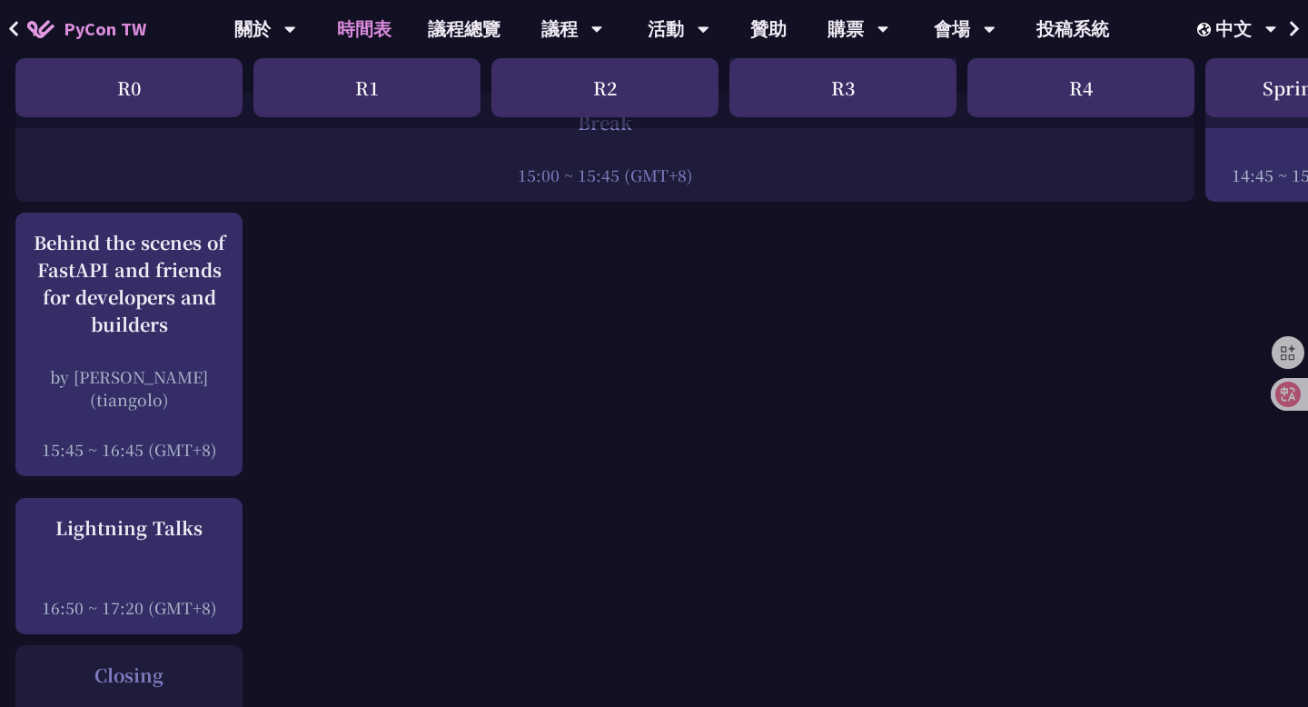
scroll to position [2290, 3]
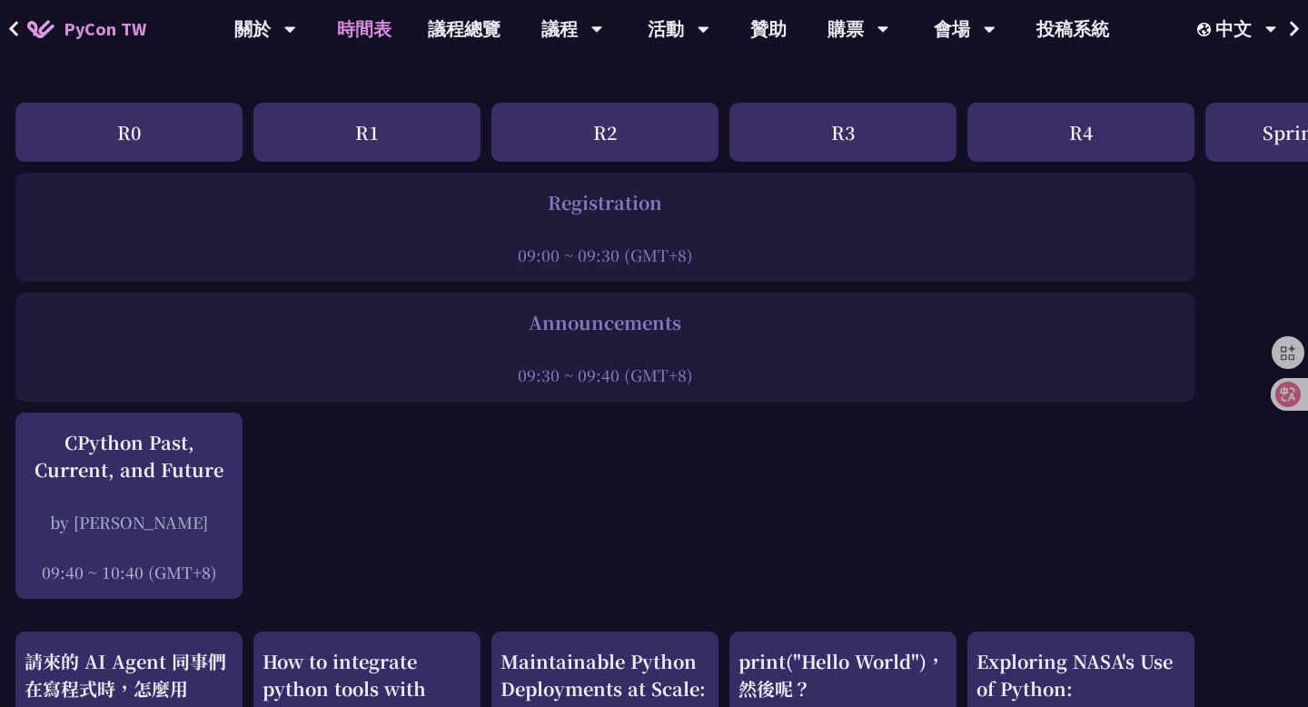
scroll to position [0, 3]
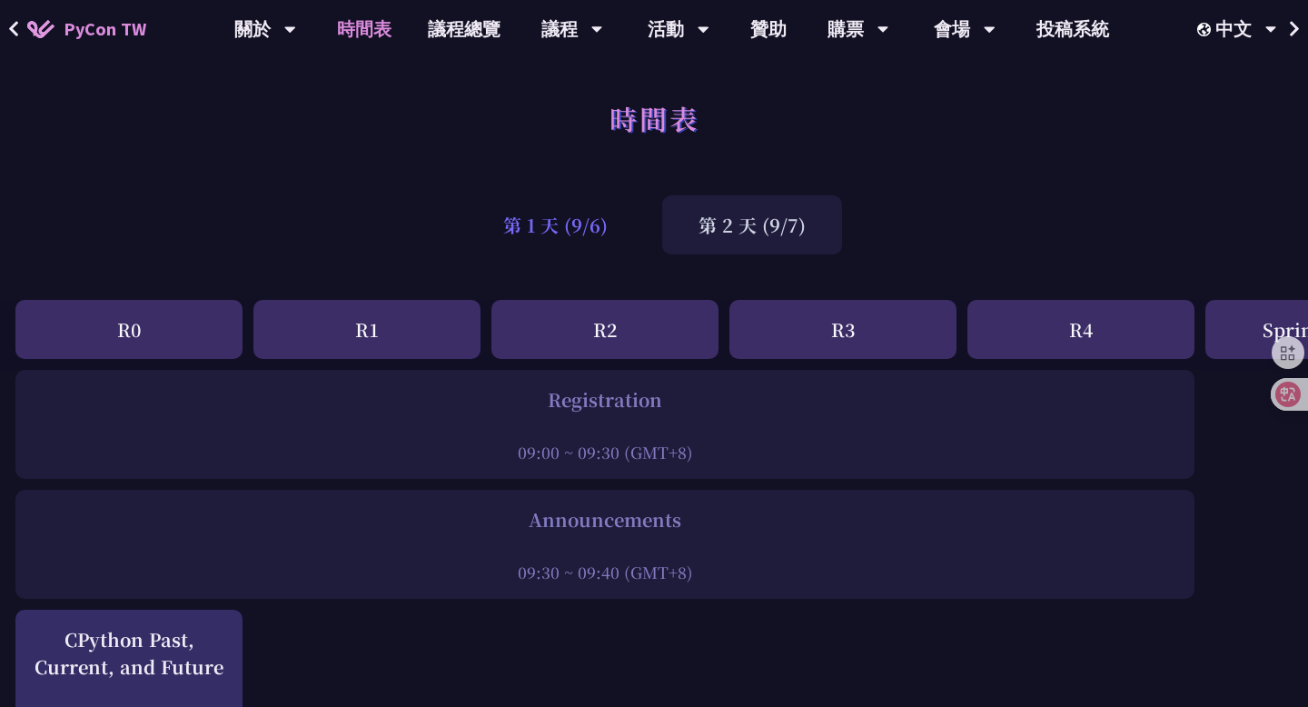
click at [576, 216] on div "第 1 天 (9/6)" at bounding box center [555, 224] width 177 height 59
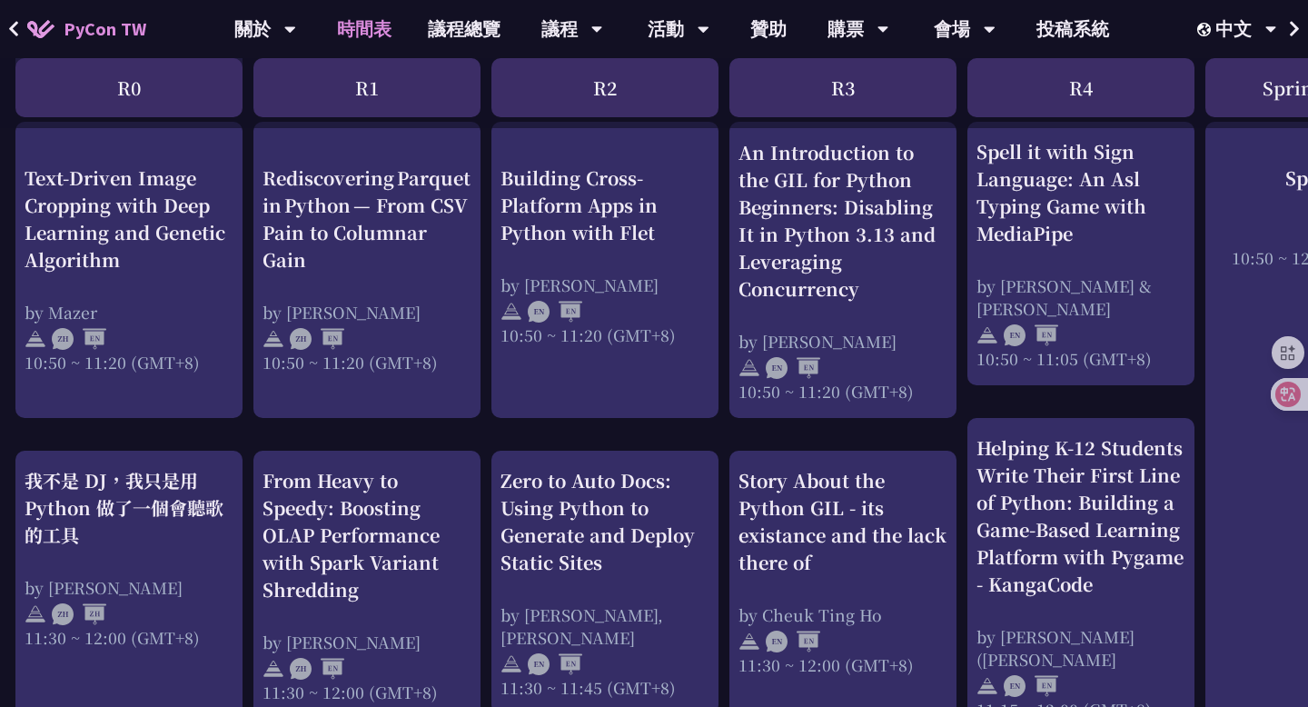
scroll to position [729, 5]
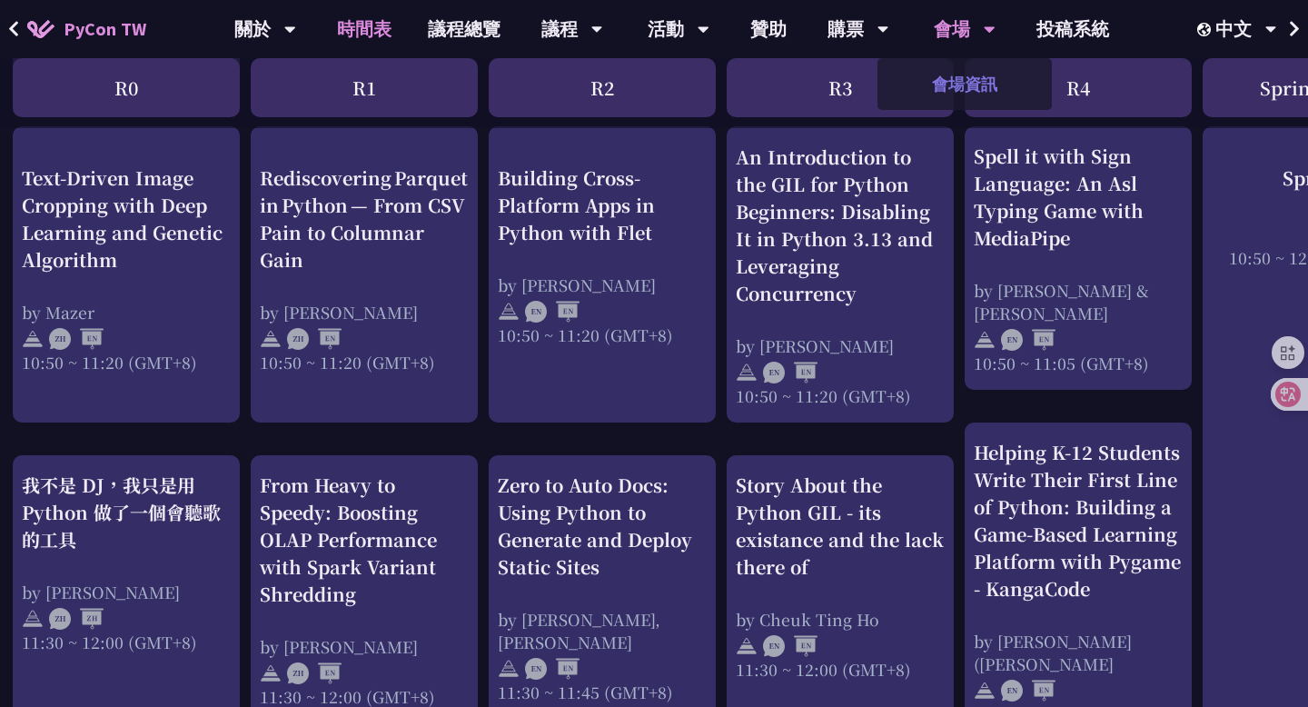
click at [963, 84] on link "會場資訊" at bounding box center [964, 84] width 174 height 43
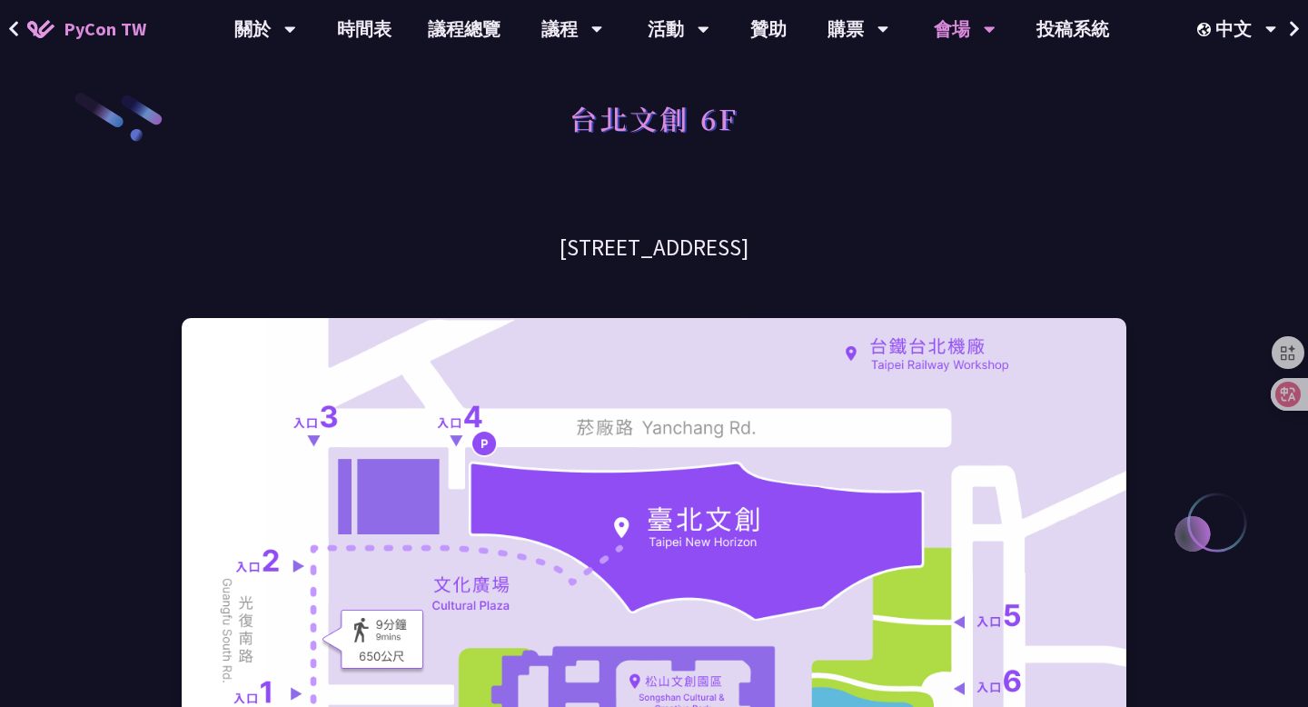
click at [940, 163] on div "台北文創 6F" at bounding box center [654, 138] width 945 height 95
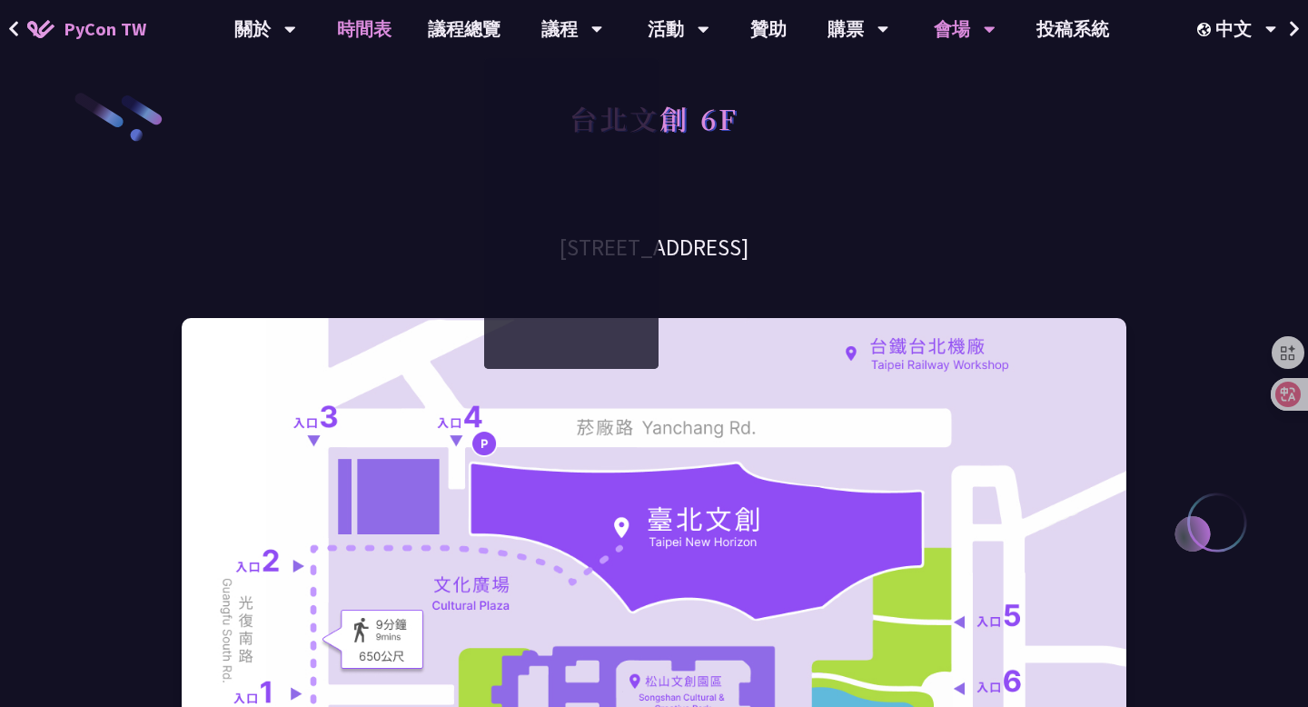
click at [334, 21] on link "時間表" at bounding box center [364, 29] width 91 height 58
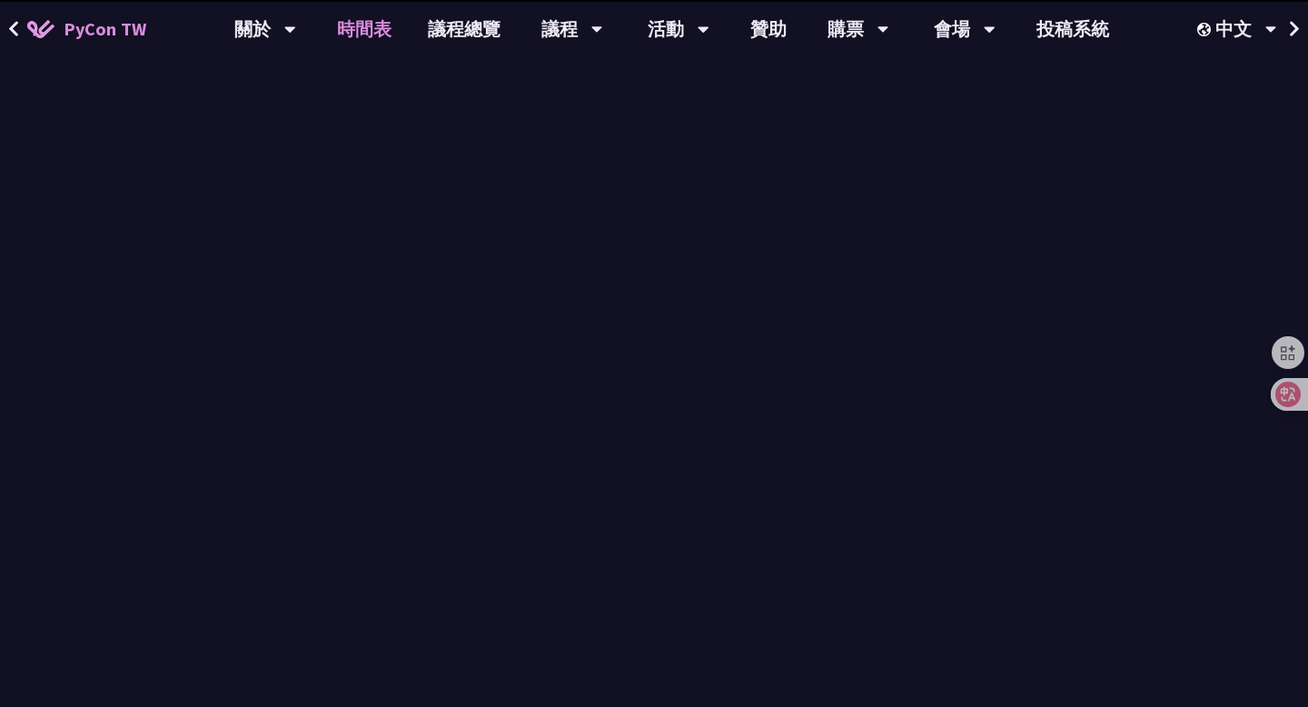
click at [368, 39] on link "時間表" at bounding box center [364, 29] width 91 height 58
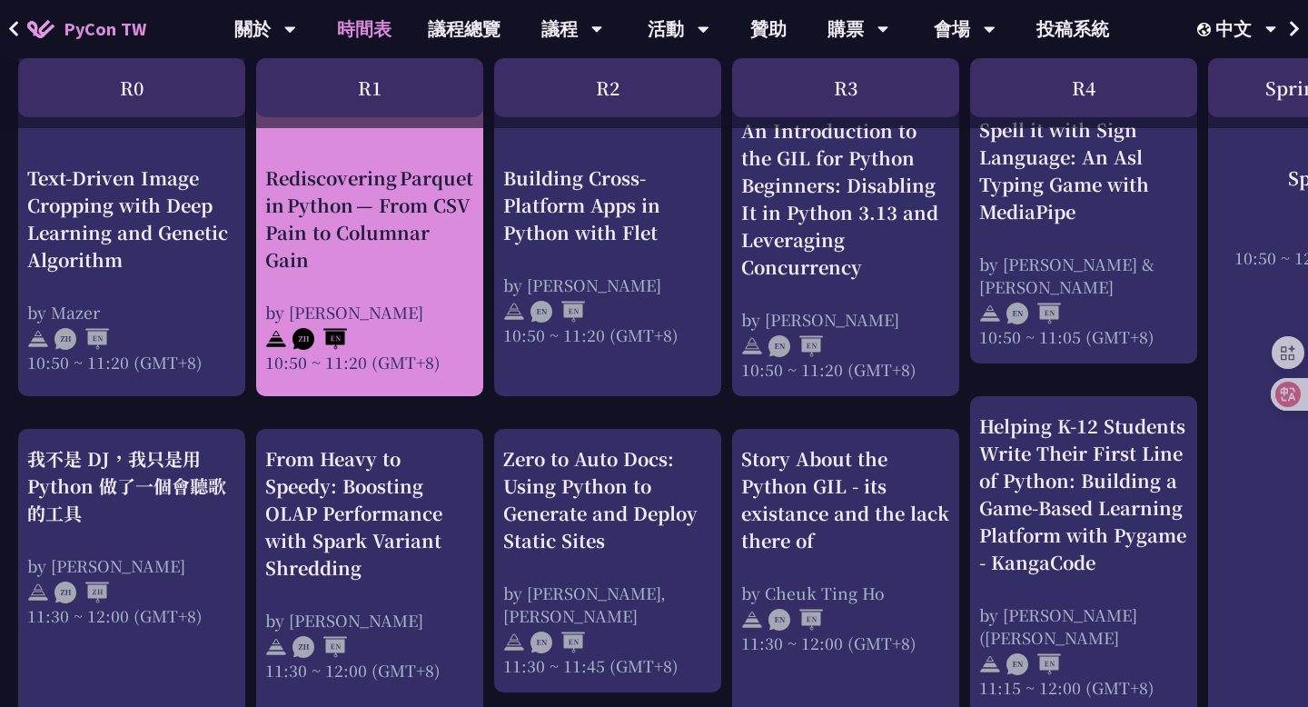
scroll to position [762, 0]
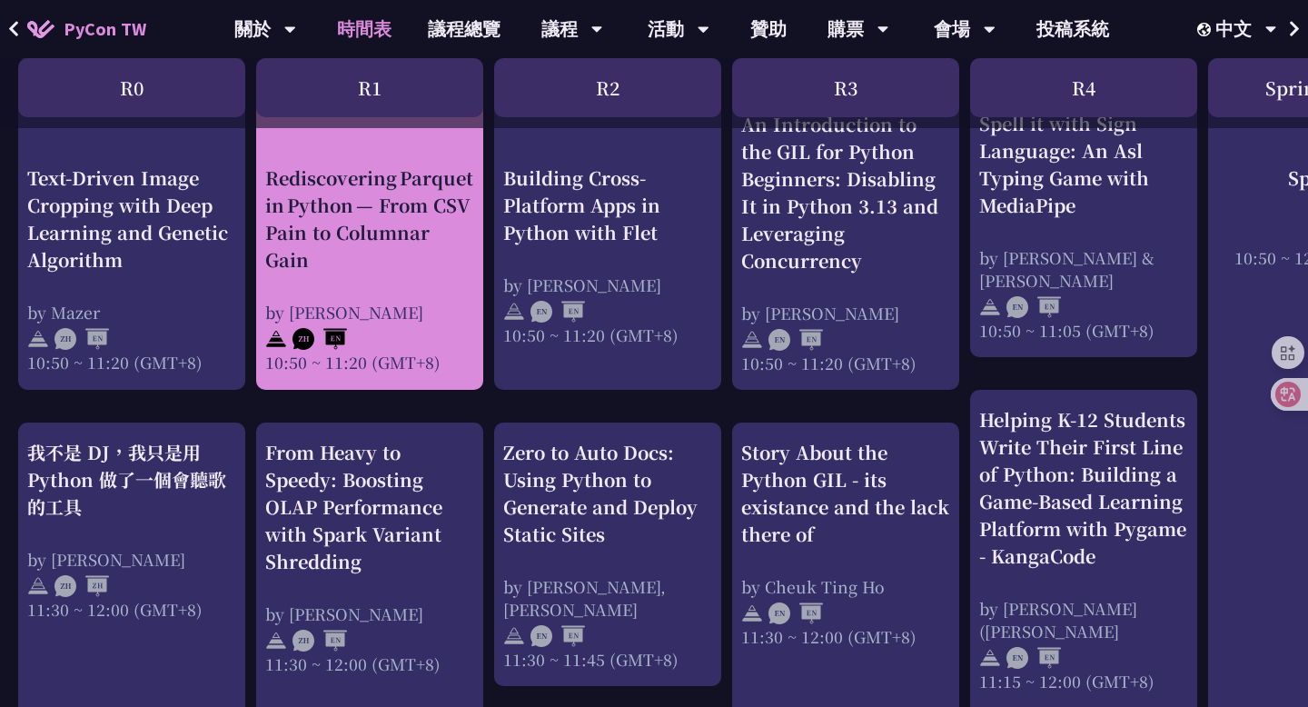
click at [400, 213] on div "Rediscovering Parquet in Python — From CSV Pain to Columnar Gain" at bounding box center [369, 217] width 209 height 109
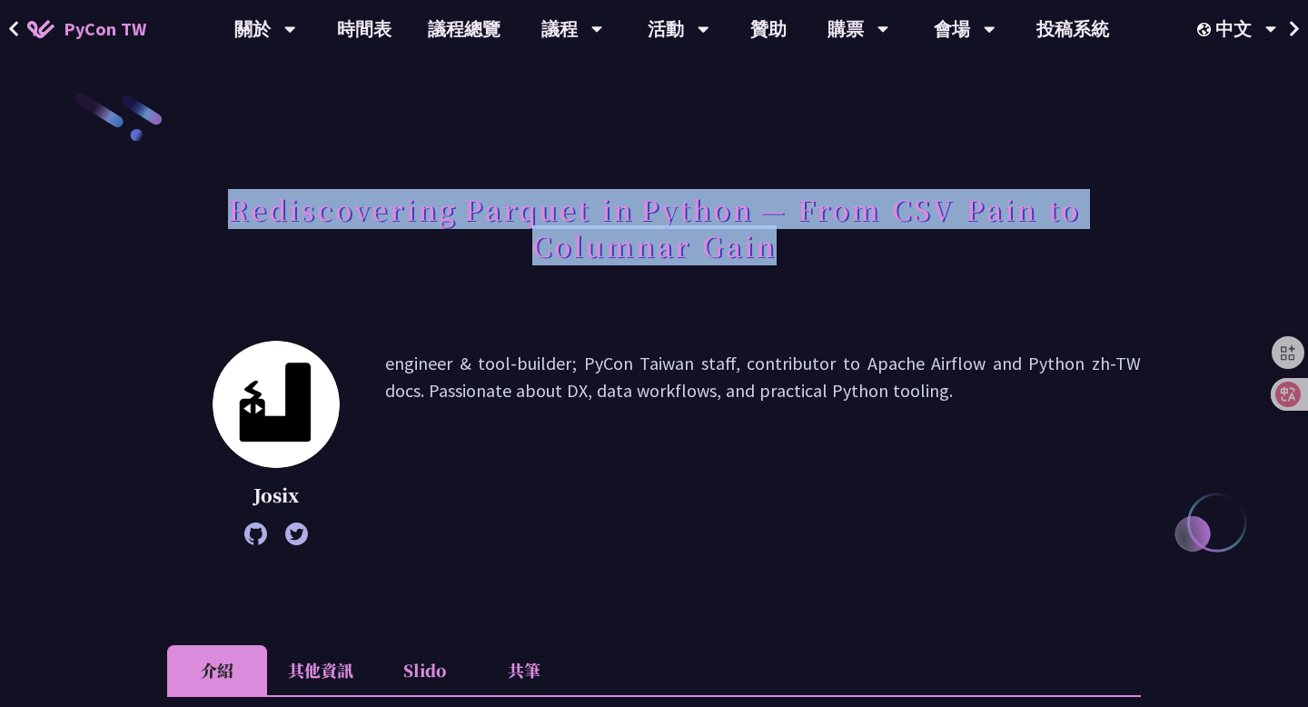
drag, startPoint x: 786, startPoint y: 253, endPoint x: 189, endPoint y: 196, distance: 599.4
click at [189, 196] on h1 "Rediscovering Parquet in Python — From CSV Pain to Columnar Gain" at bounding box center [654, 227] width 974 height 91
copy h1 "Rediscovering Parquet in Python — From CSV Pain to Columnar Gain"
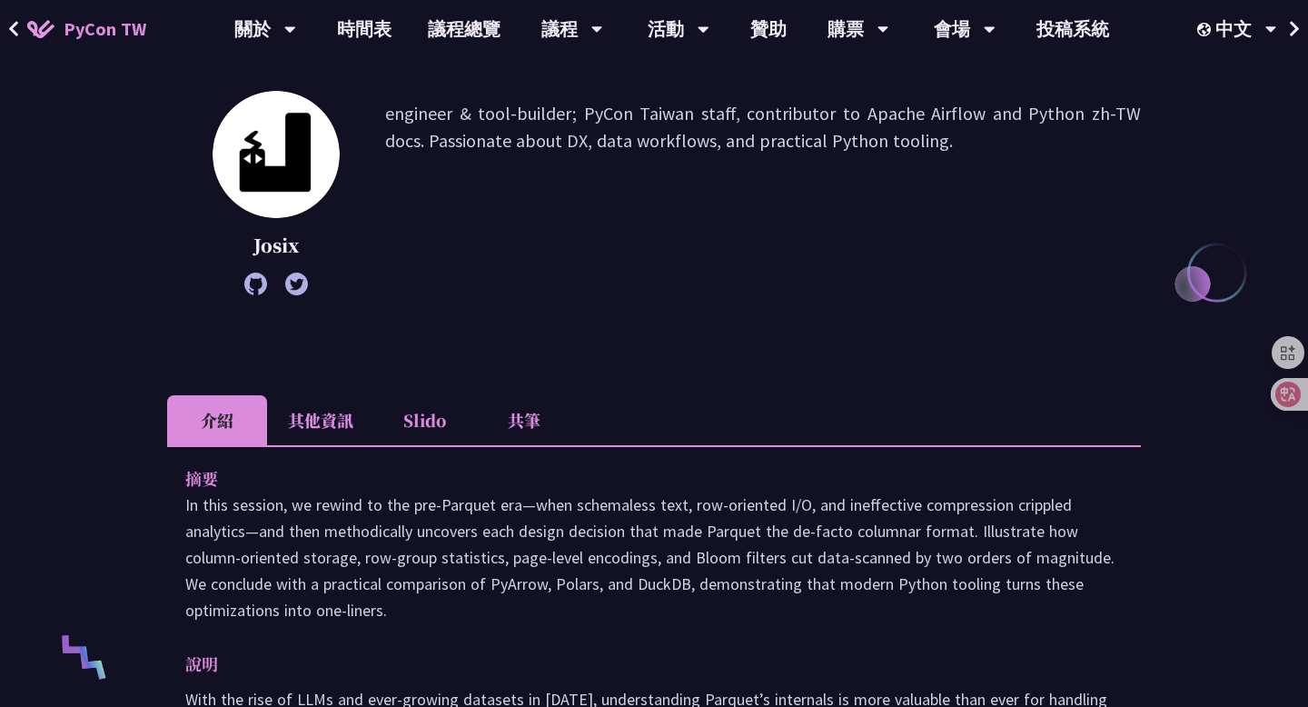
scroll to position [292, 0]
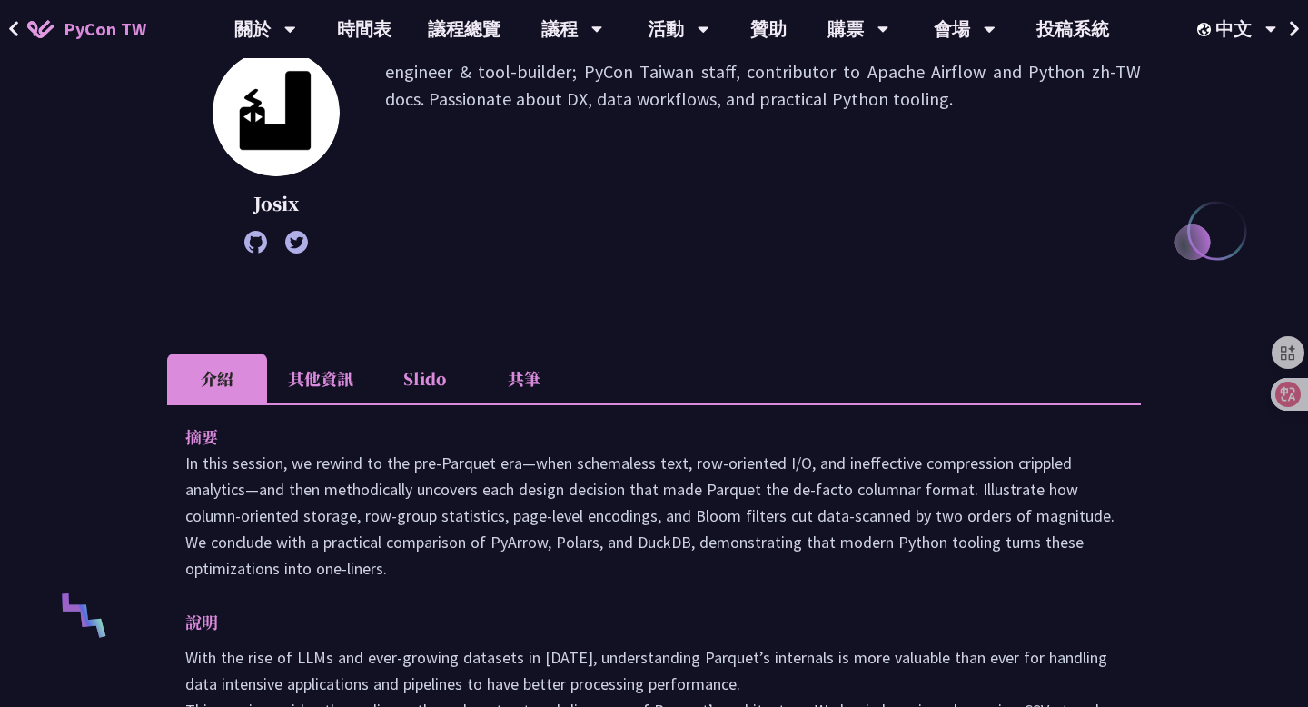
click at [422, 377] on li "Slido" at bounding box center [424, 378] width 100 height 50
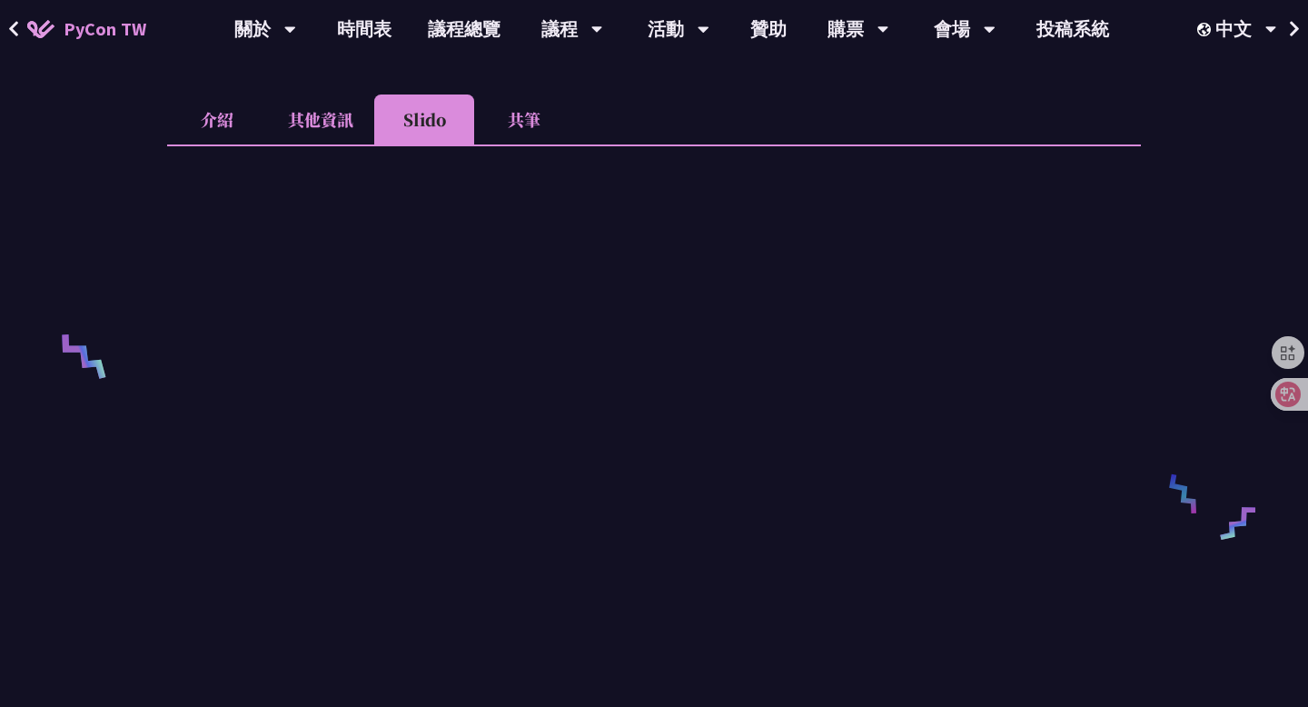
scroll to position [336, 0]
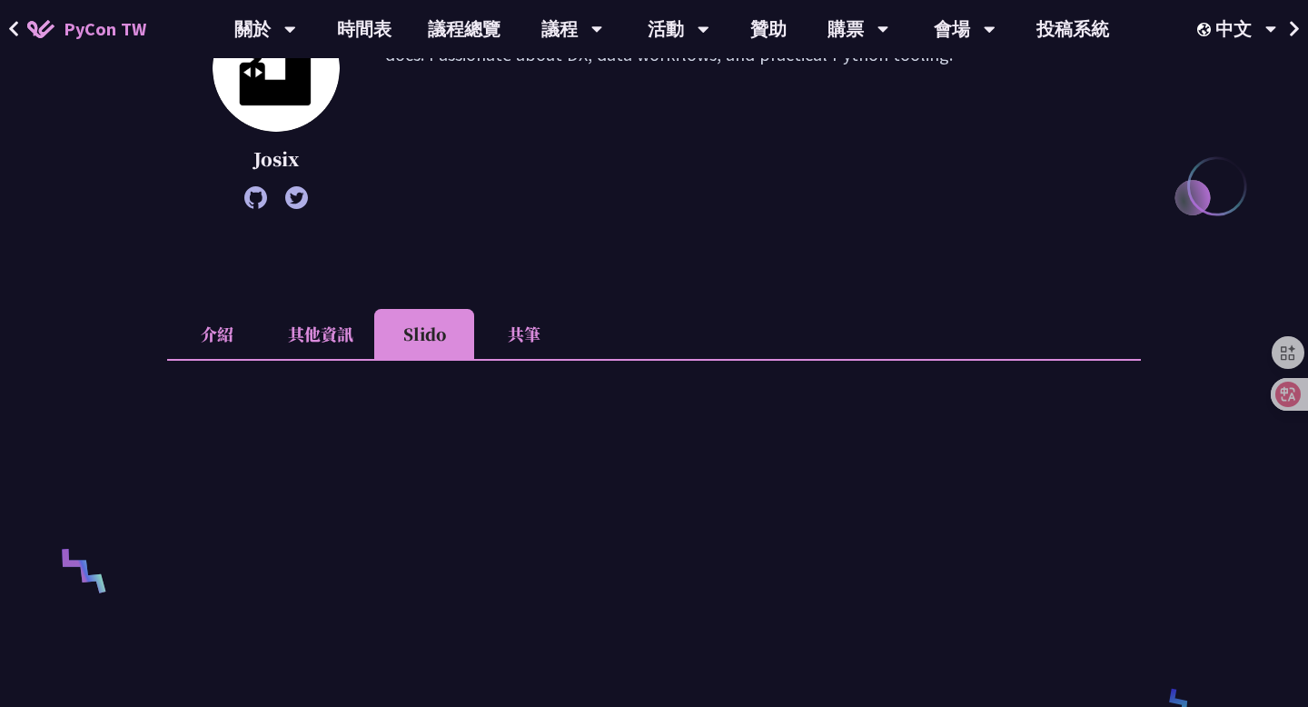
click at [342, 346] on li "其他資訊" at bounding box center [320, 334] width 107 height 50
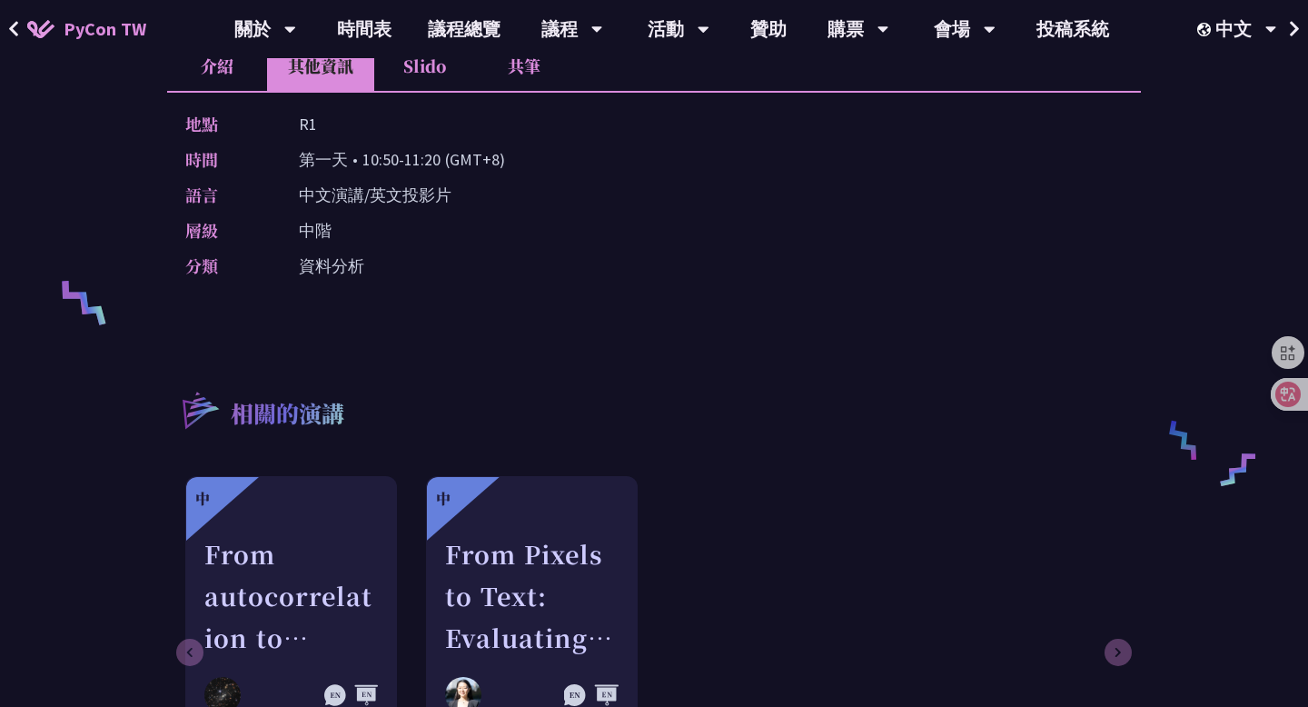
scroll to position [464, 0]
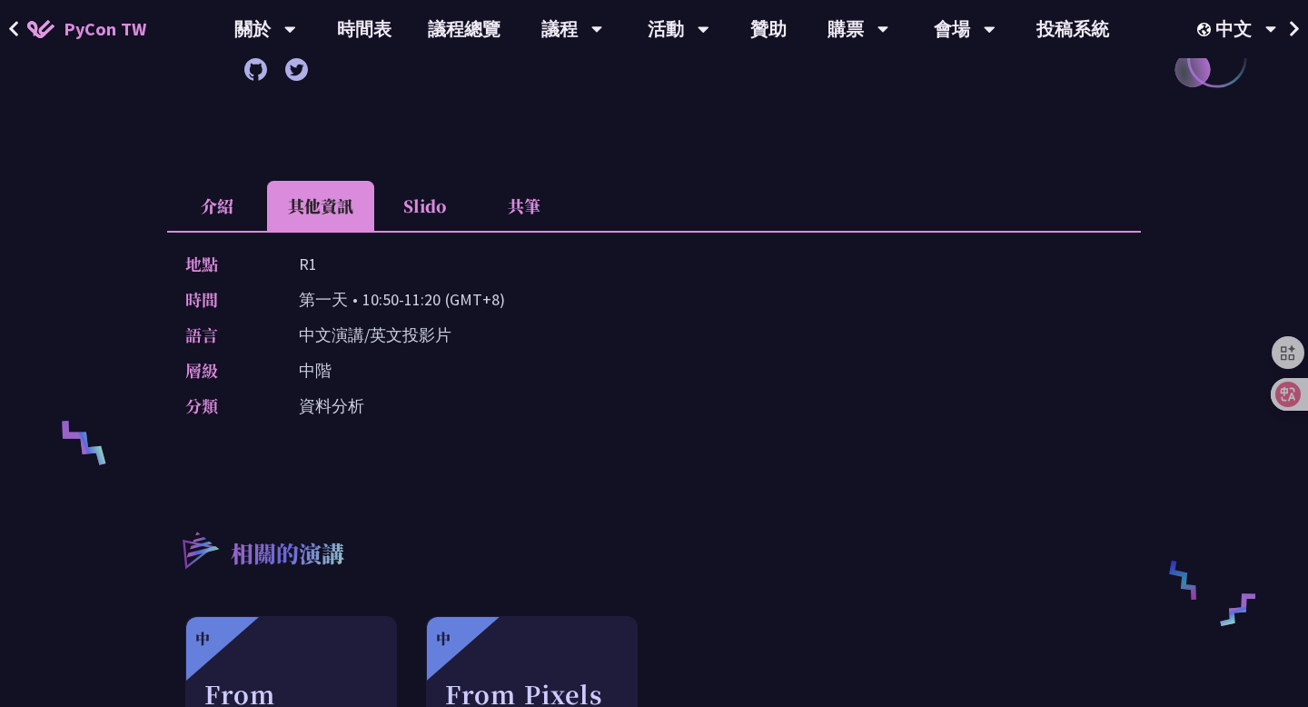
click at [529, 204] on li "共筆" at bounding box center [524, 206] width 100 height 50
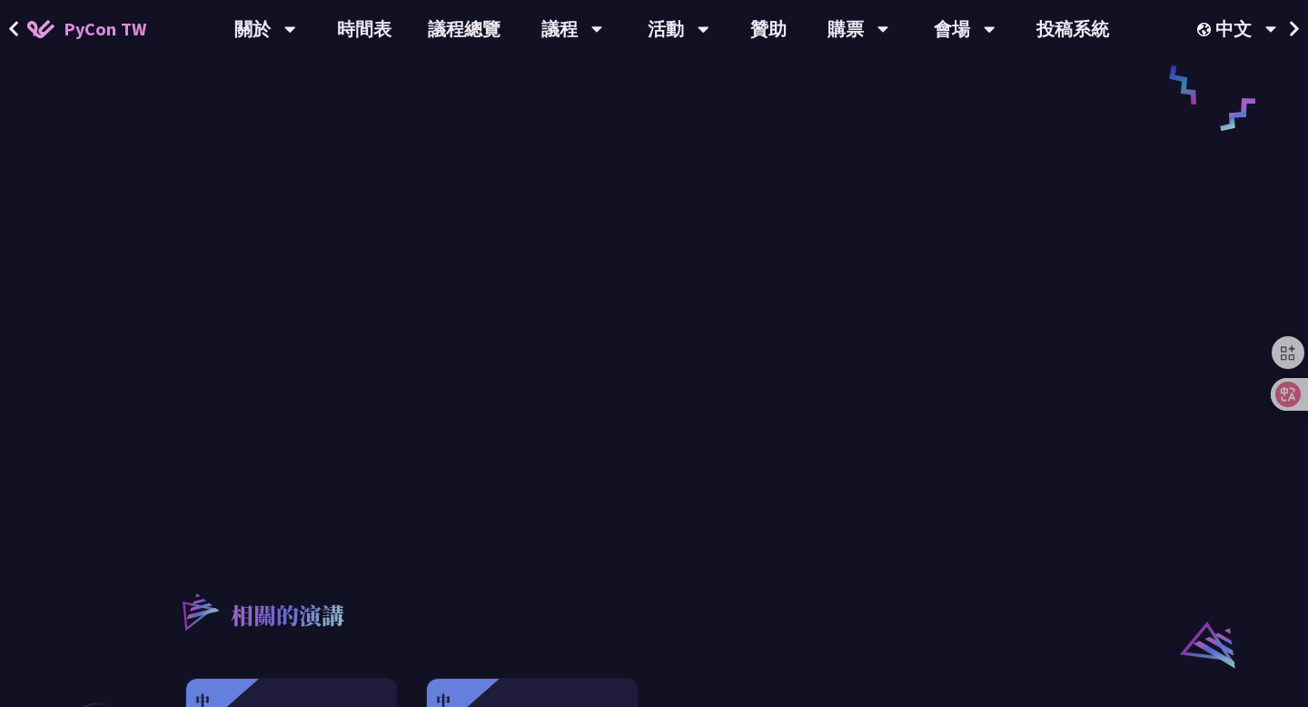
scroll to position [956, 0]
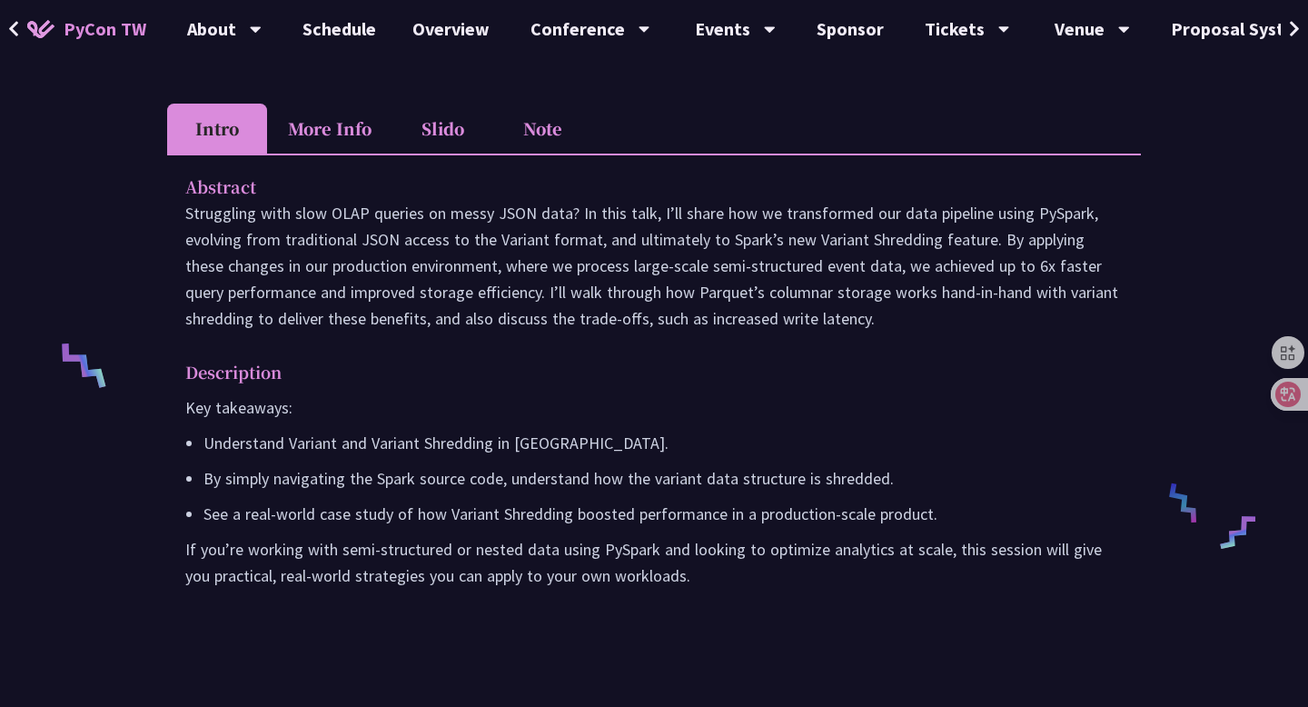
scroll to position [544, 0]
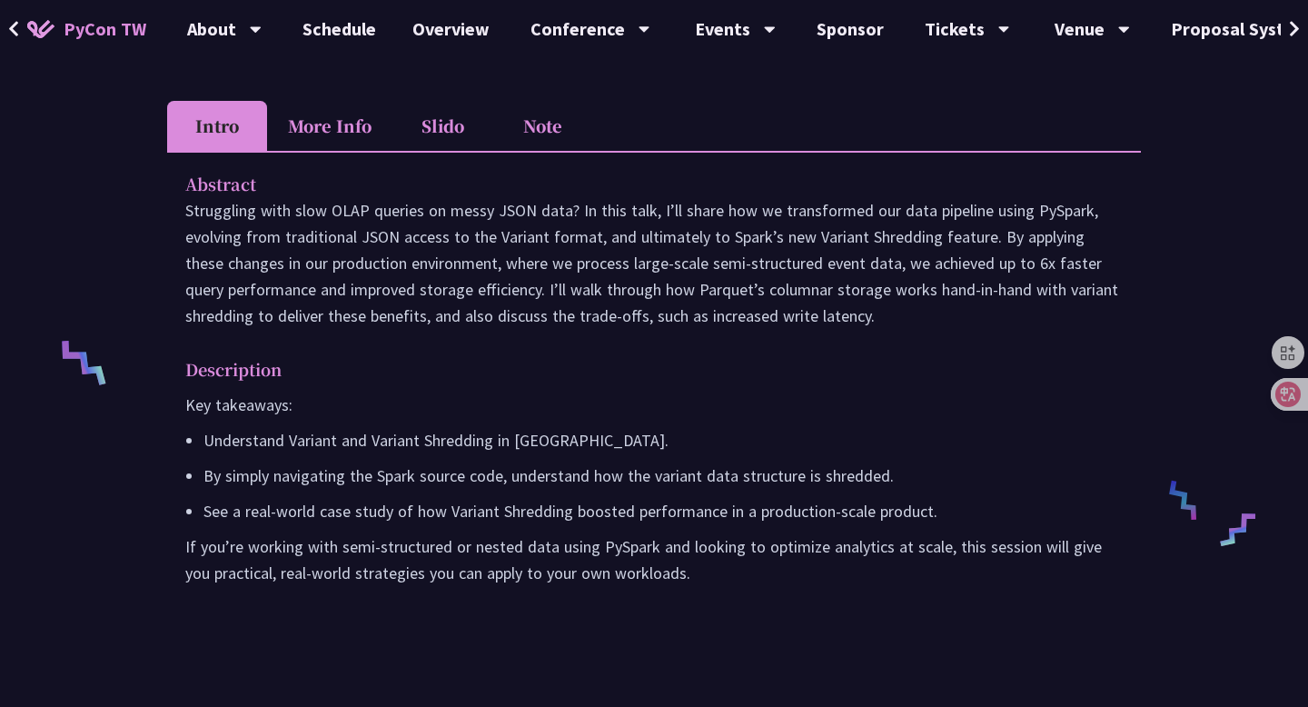
click at [535, 375] on div "Abstract Struggling with slow OLAP queries on messy JSON data? In this talk, I’…" at bounding box center [654, 391] width 974 height 480
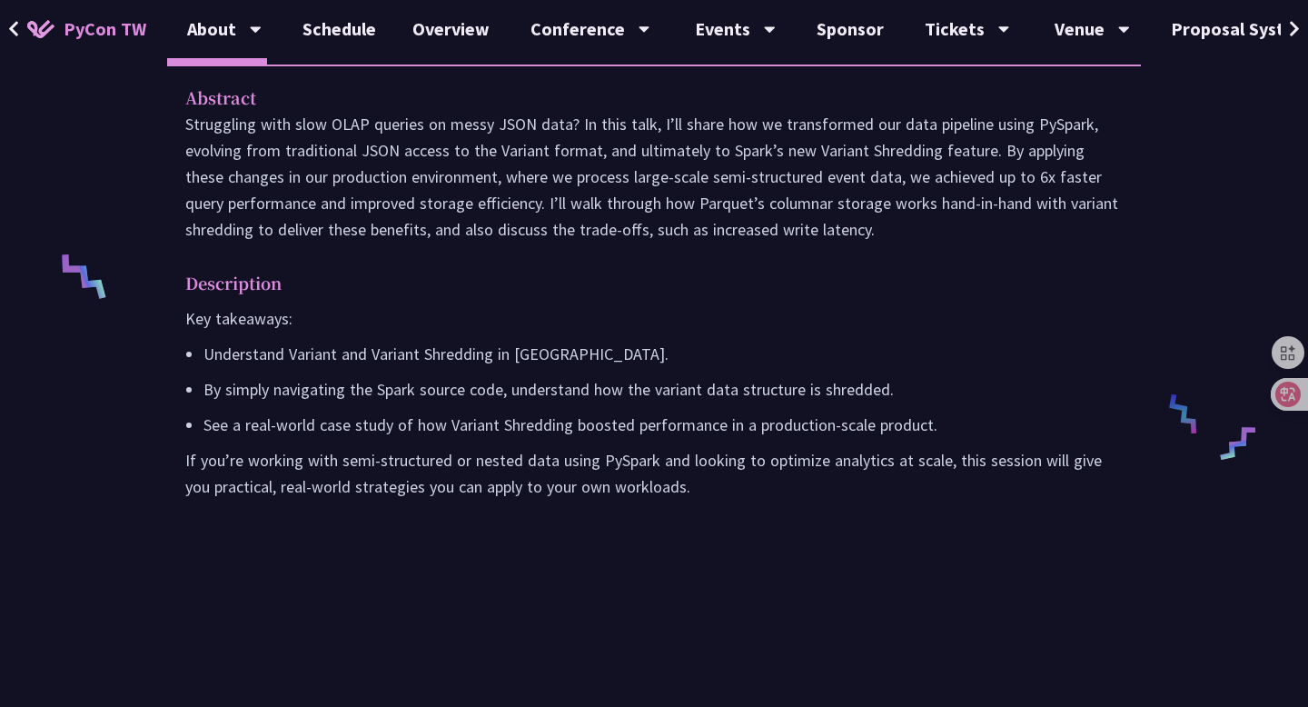
scroll to position [553, 0]
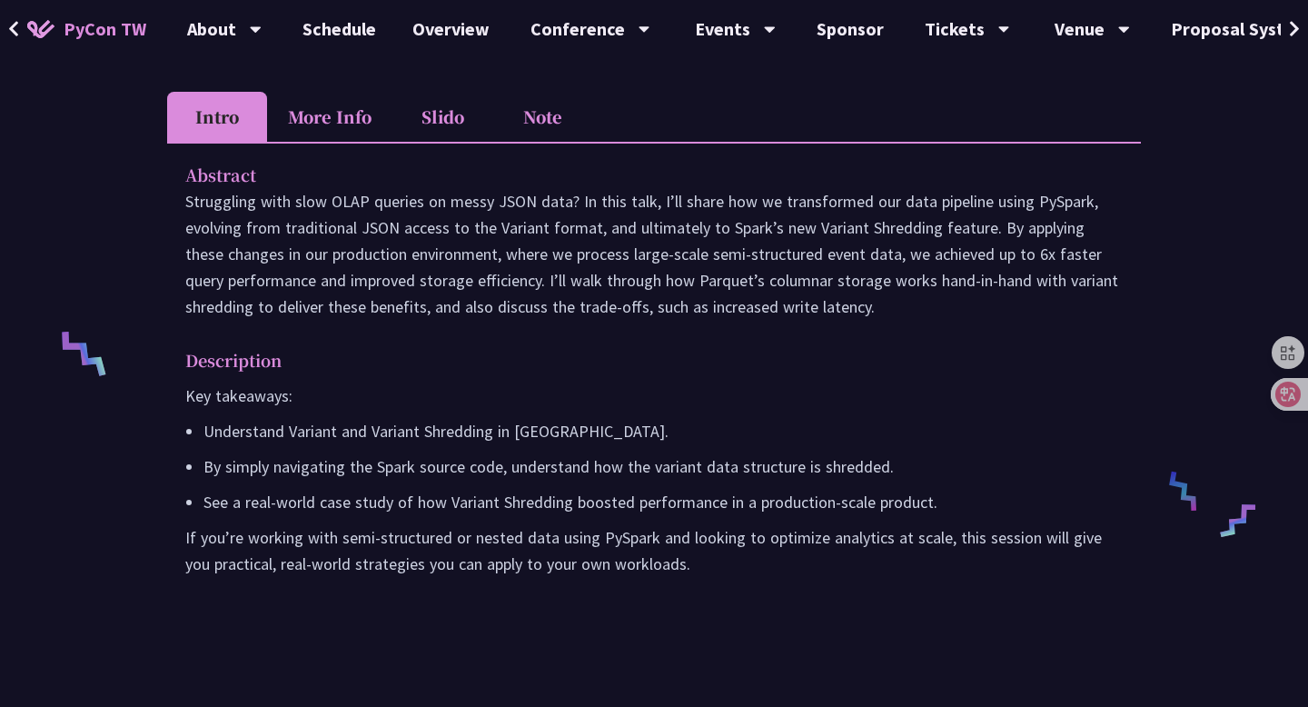
click at [440, 142] on li "Slido" at bounding box center [442, 117] width 100 height 50
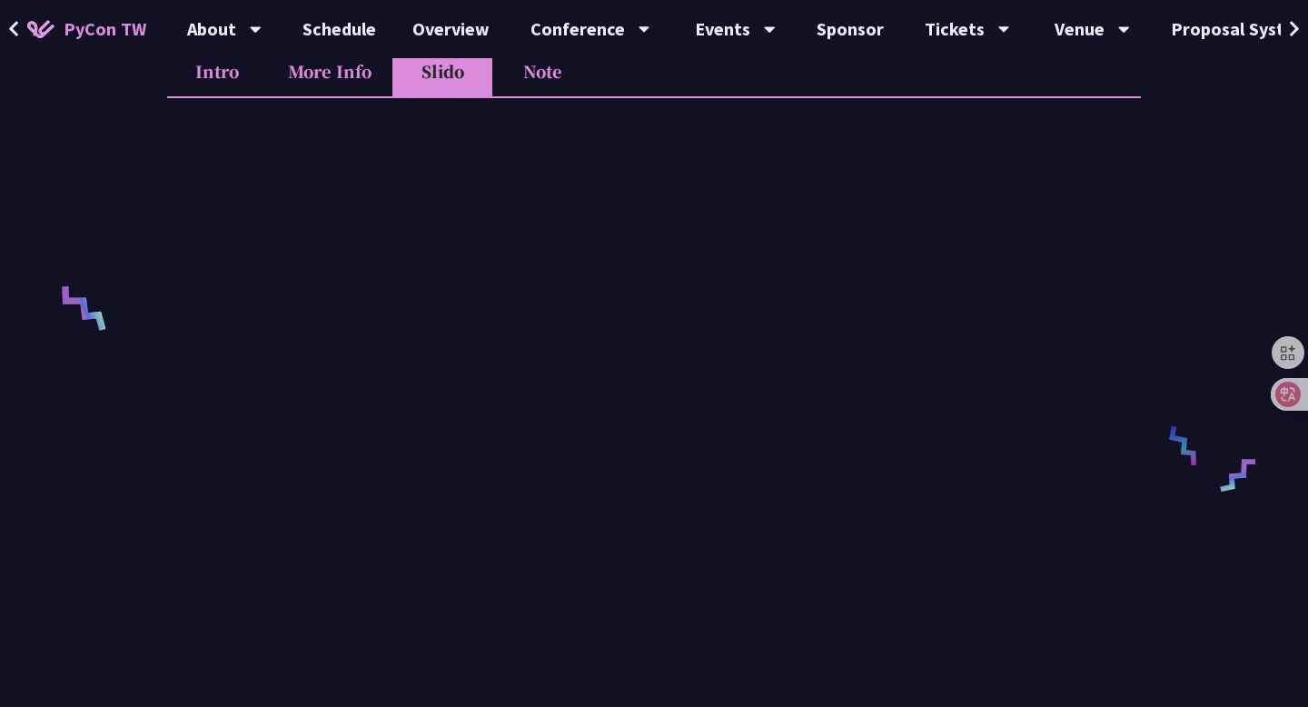
scroll to position [515, 0]
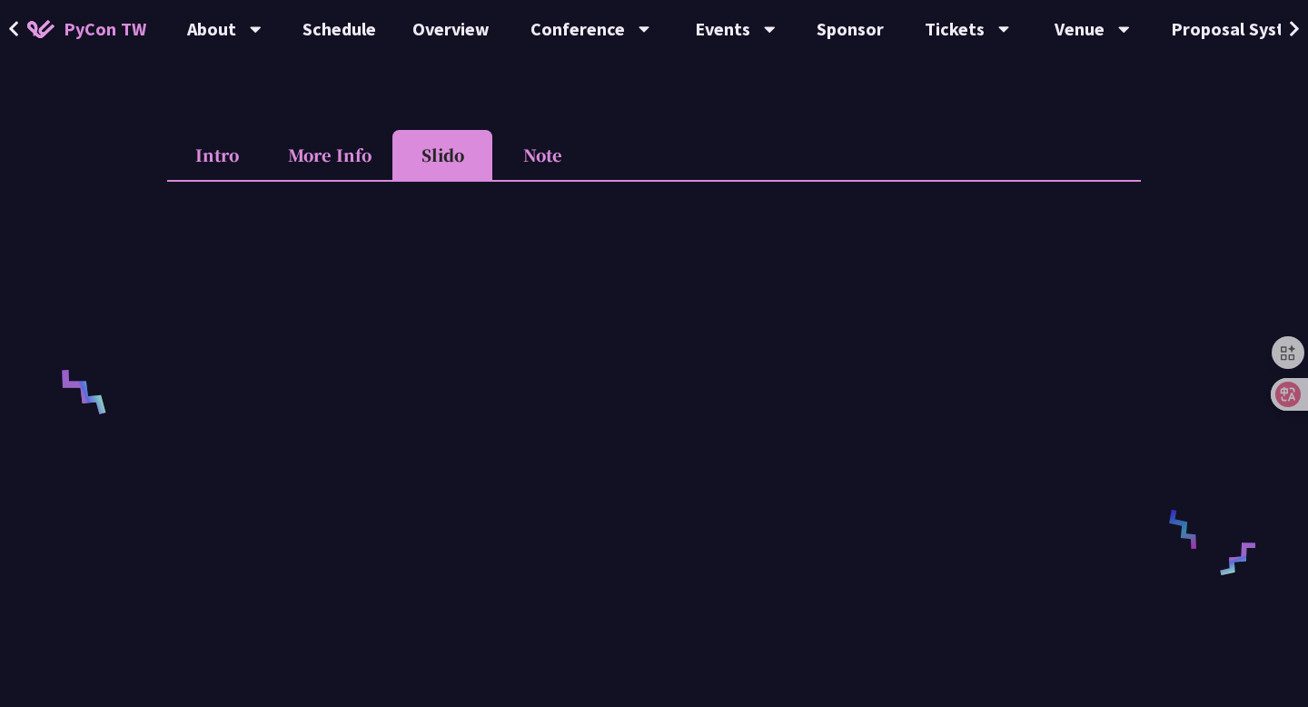
click at [557, 180] on li "Note" at bounding box center [542, 155] width 100 height 50
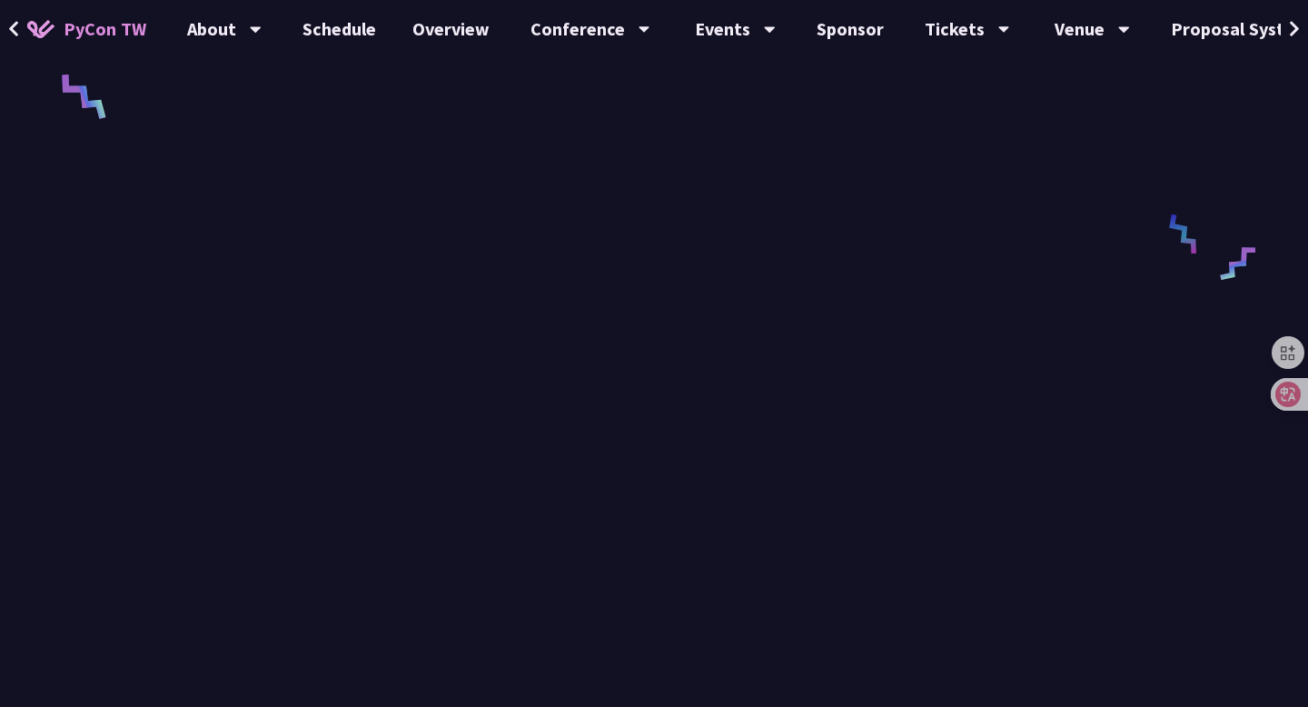
scroll to position [809, 0]
